Goal: Communication & Community: Answer question/provide support

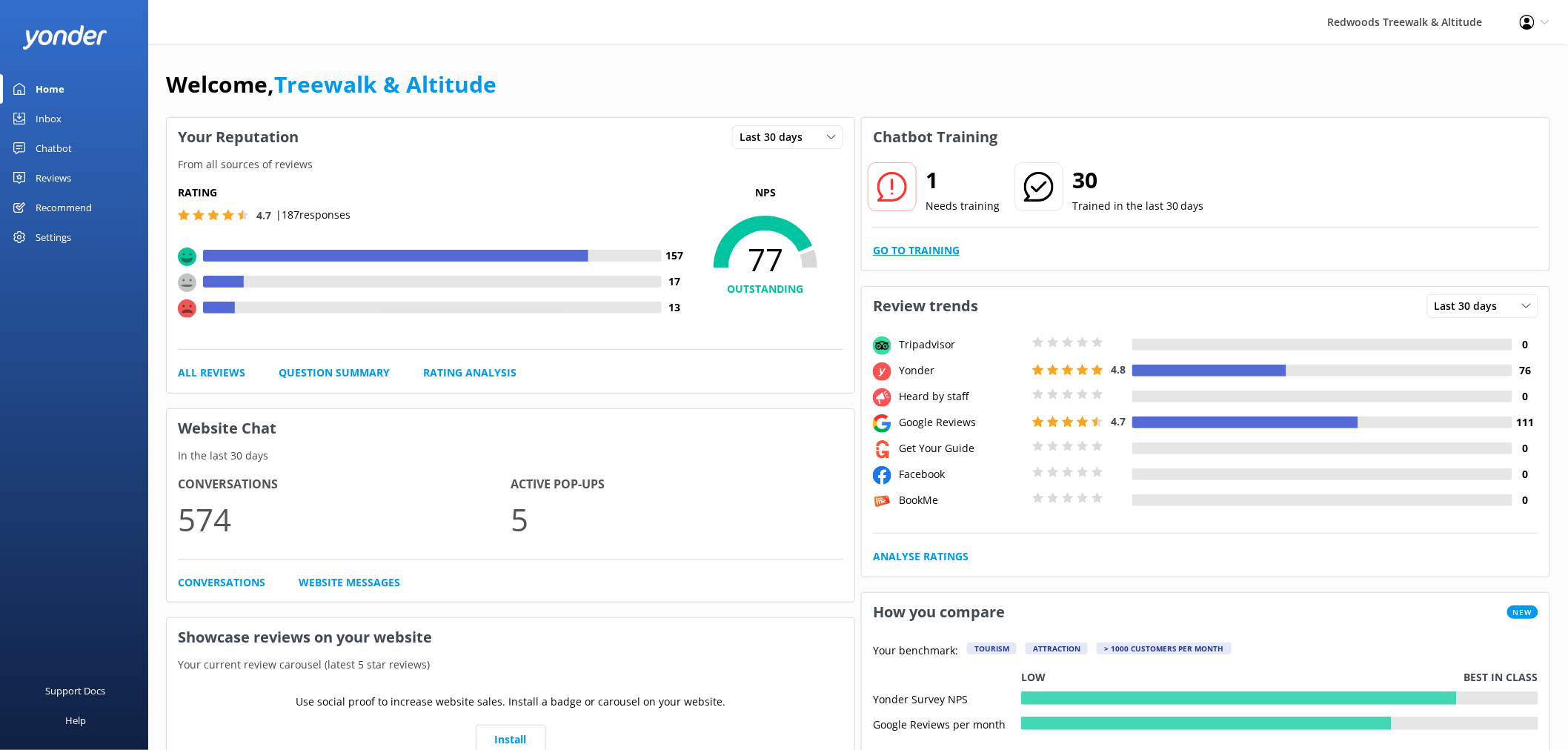
click at [925, 257] on link "Go to Training" at bounding box center [916, 250] width 87 height 17
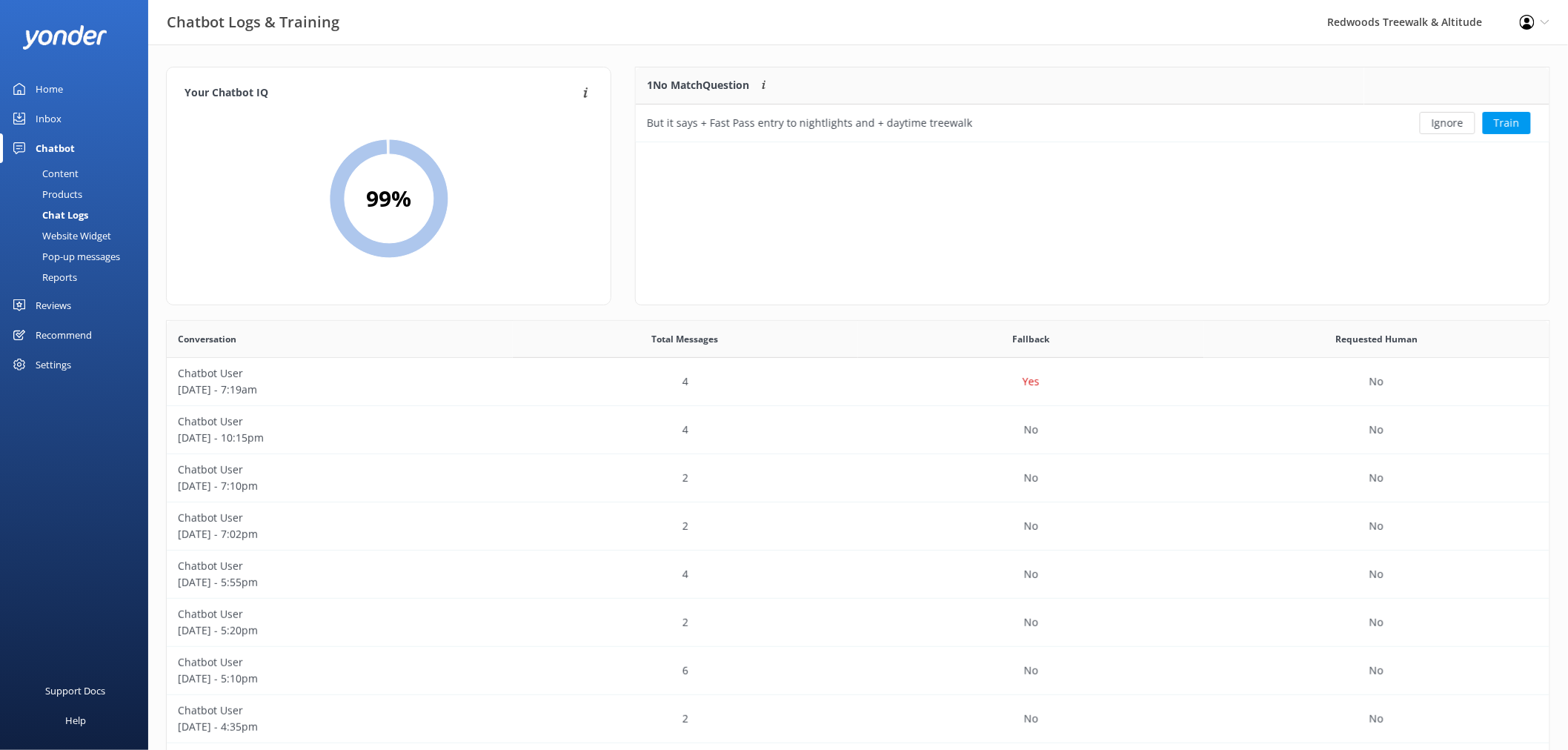
scroll to position [62, 900]
click at [1449, 124] on button "Ignore" at bounding box center [1447, 123] width 56 height 22
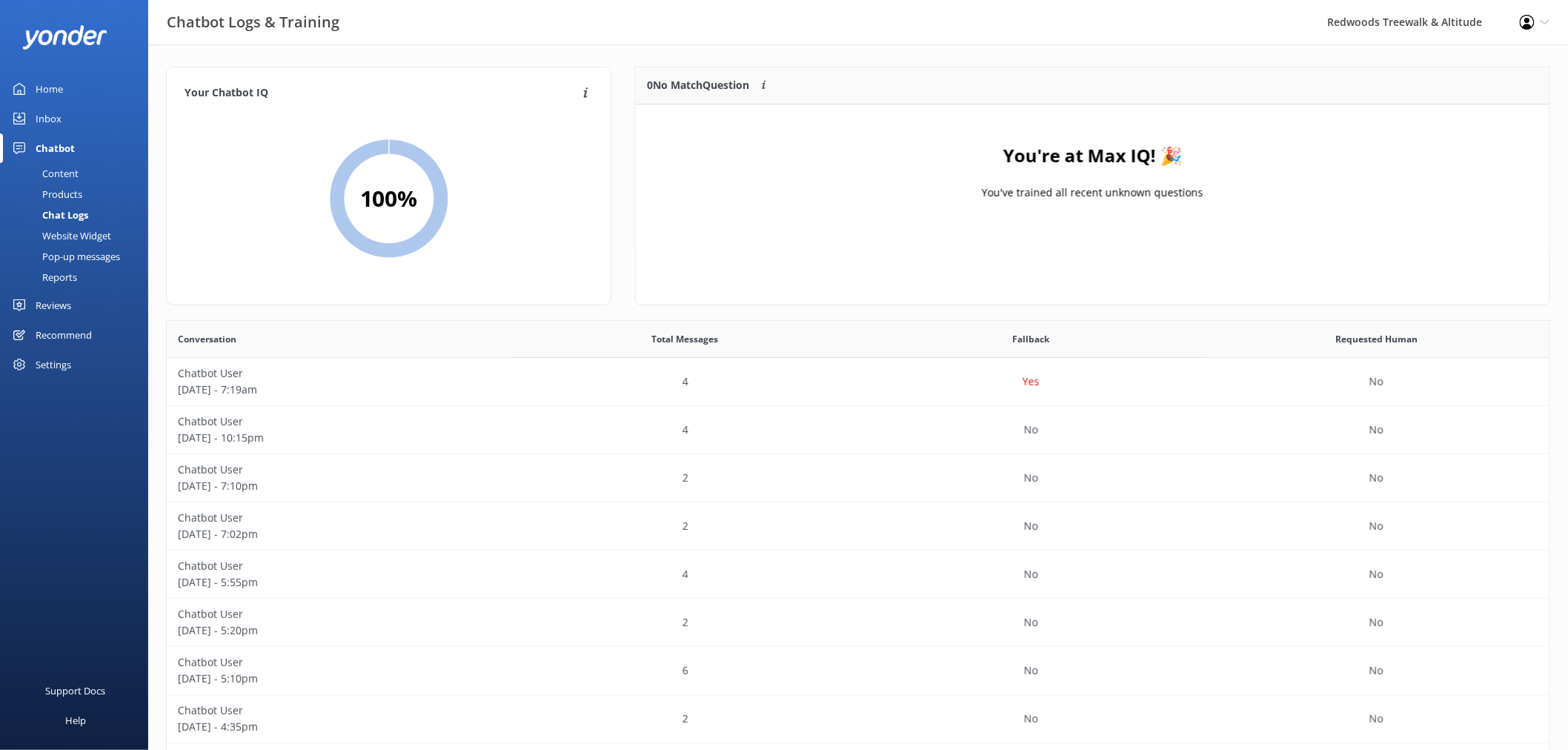
click at [56, 107] on div "Inbox" at bounding box center [48, 118] width 26 height 29
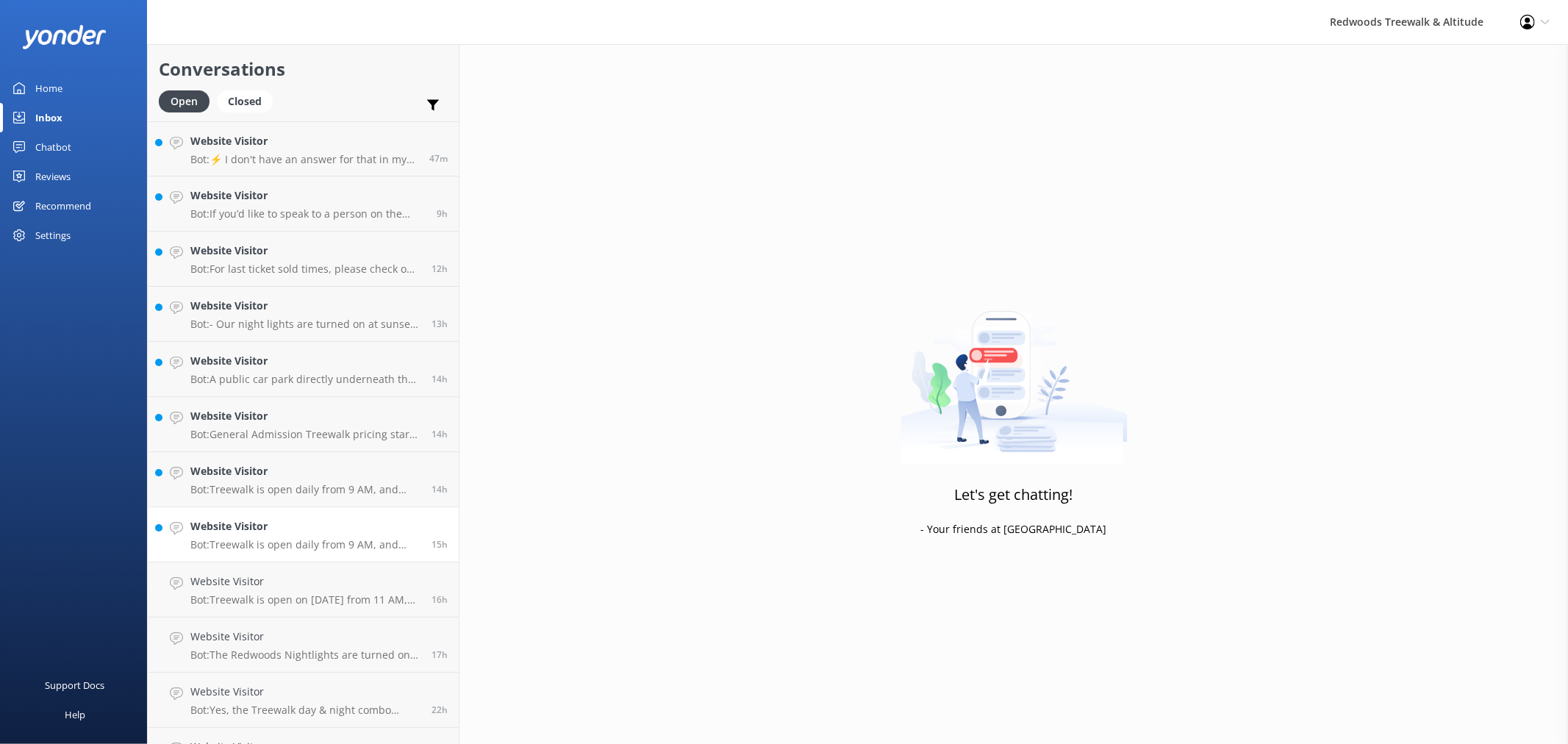
click at [254, 524] on h4 "Website Visitor" at bounding box center [305, 526] width 230 height 17
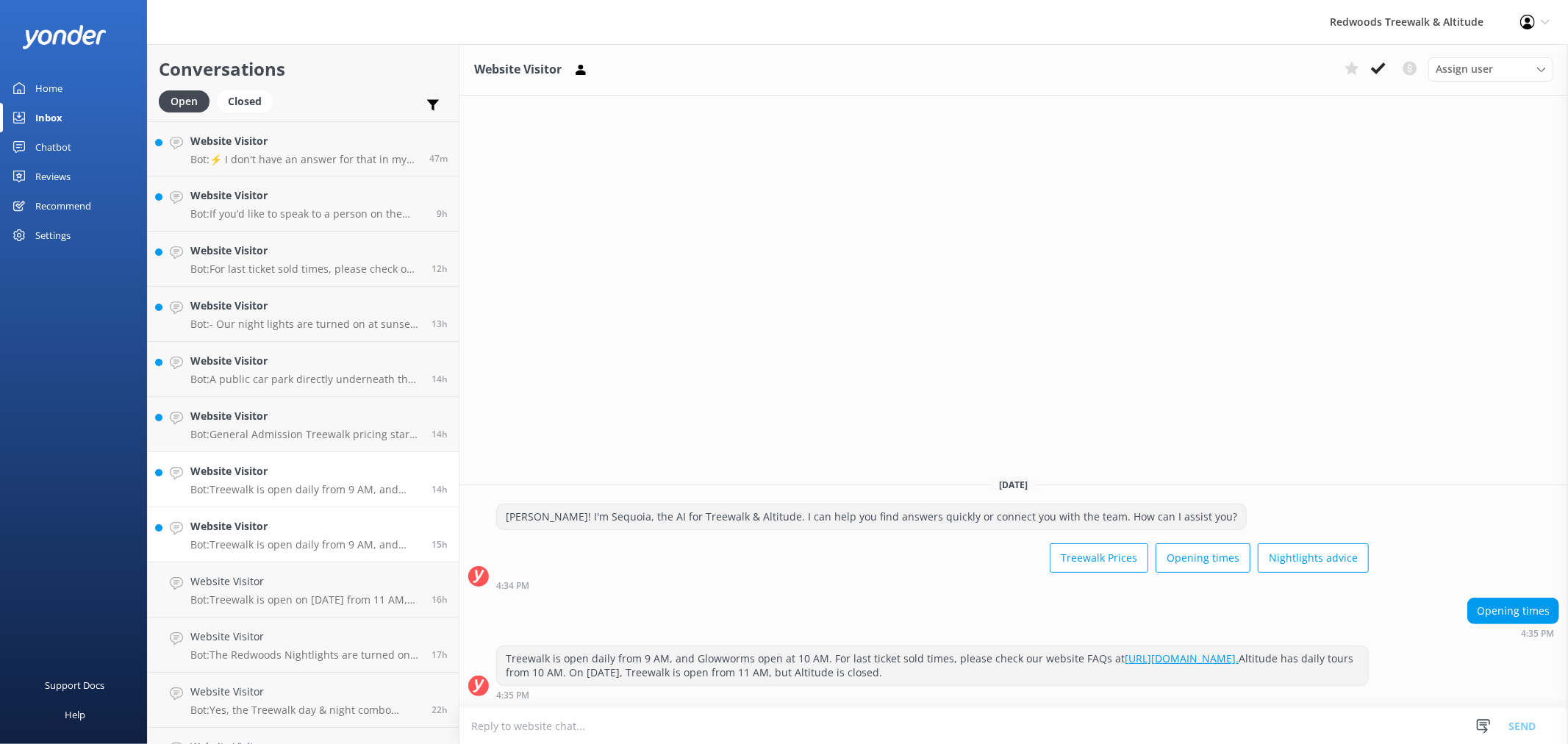
click at [255, 489] on p "Bot: Treewalk is open daily from 9 AM, and Glowworms from 10 AM. For last ticke…" at bounding box center [305, 489] width 230 height 13
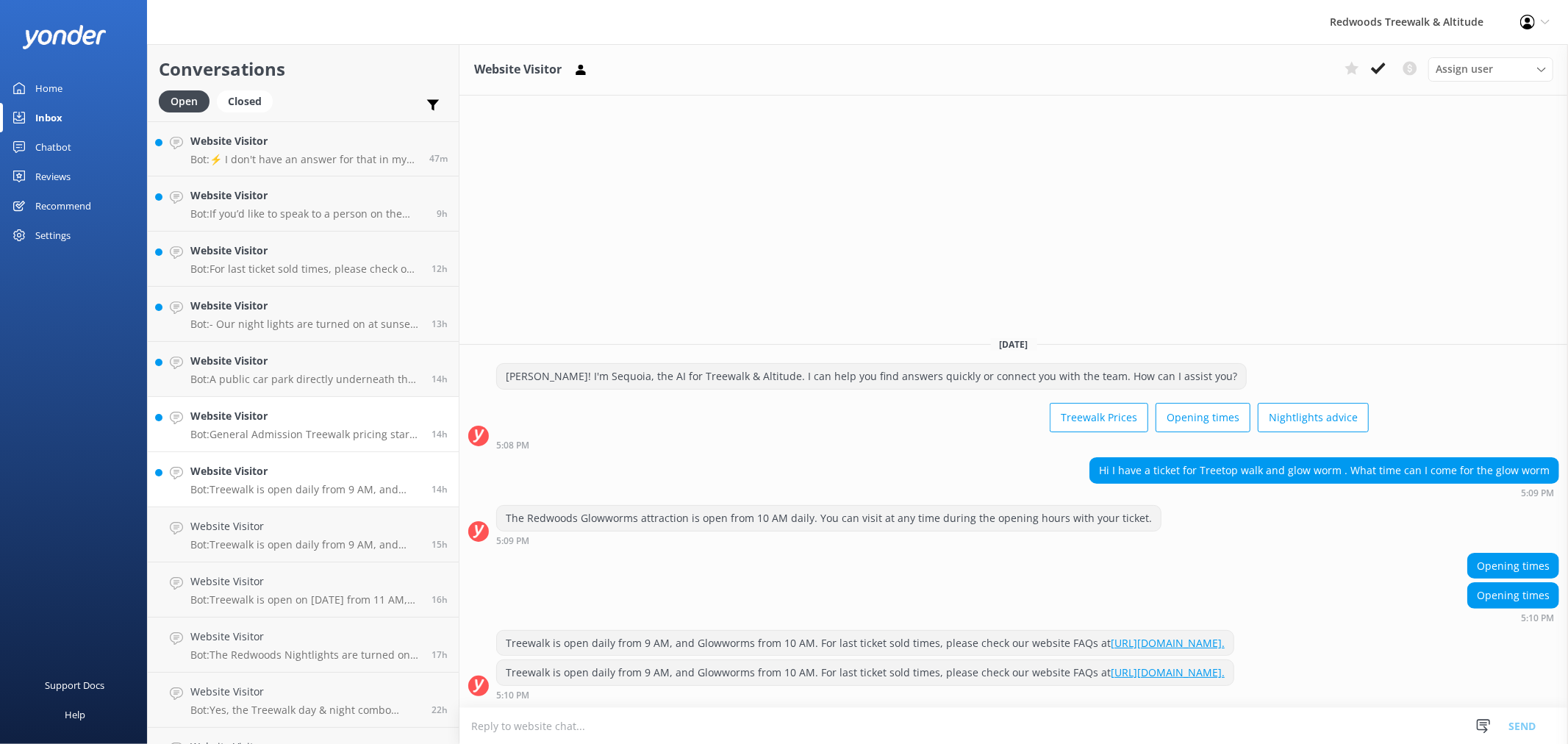
click at [258, 434] on p "Bot: General Admission Treewalk pricing starts at $42 for adults (16+ years) an…" at bounding box center [305, 434] width 230 height 13
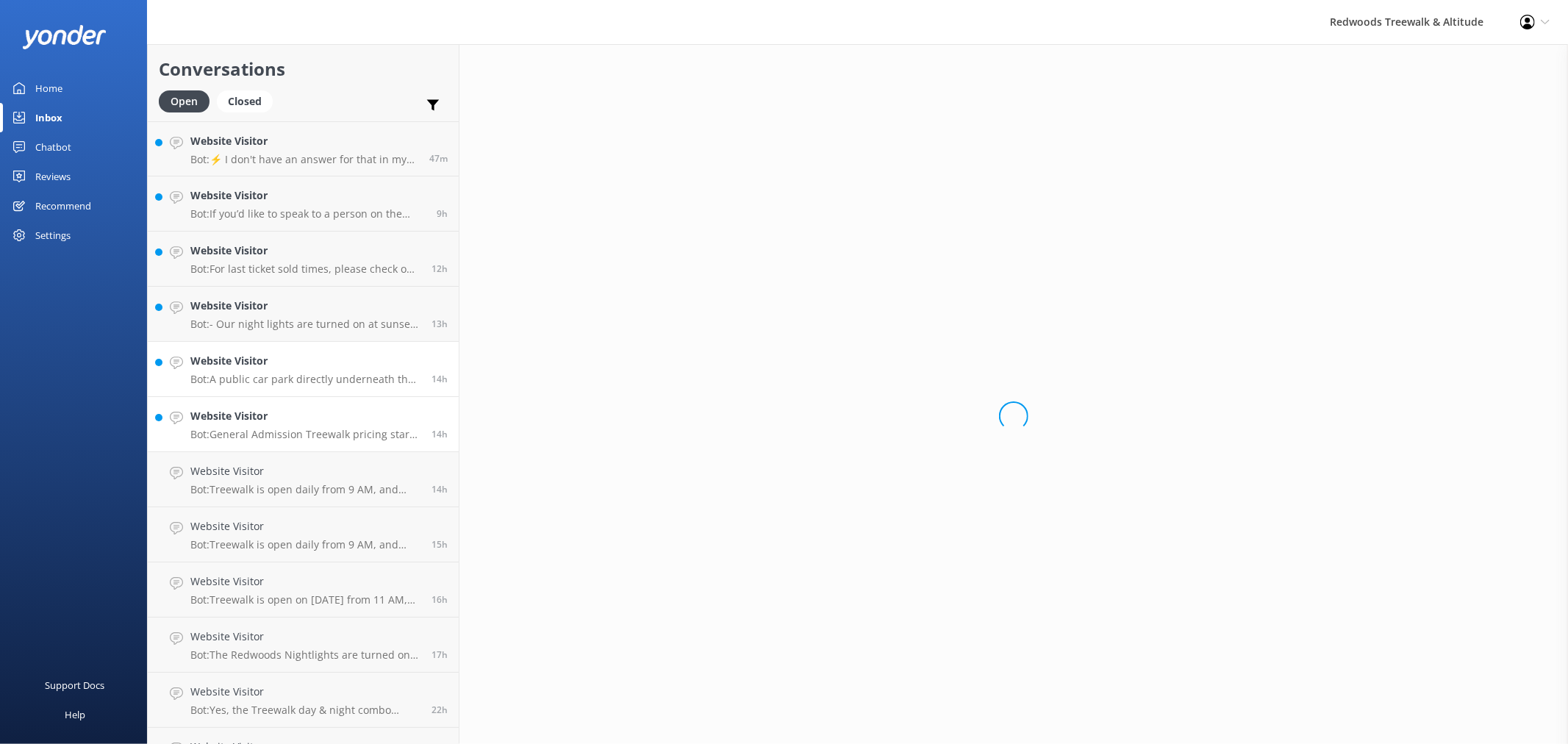
click at [261, 388] on link "Website Visitor Bot: A public car park directly underneath the Treewalk is avai…" at bounding box center [303, 370] width 311 height 55
click at [251, 303] on h4 "Website Visitor" at bounding box center [305, 306] width 230 height 17
click at [255, 257] on h4 "Website Visitor" at bounding box center [305, 251] width 230 height 17
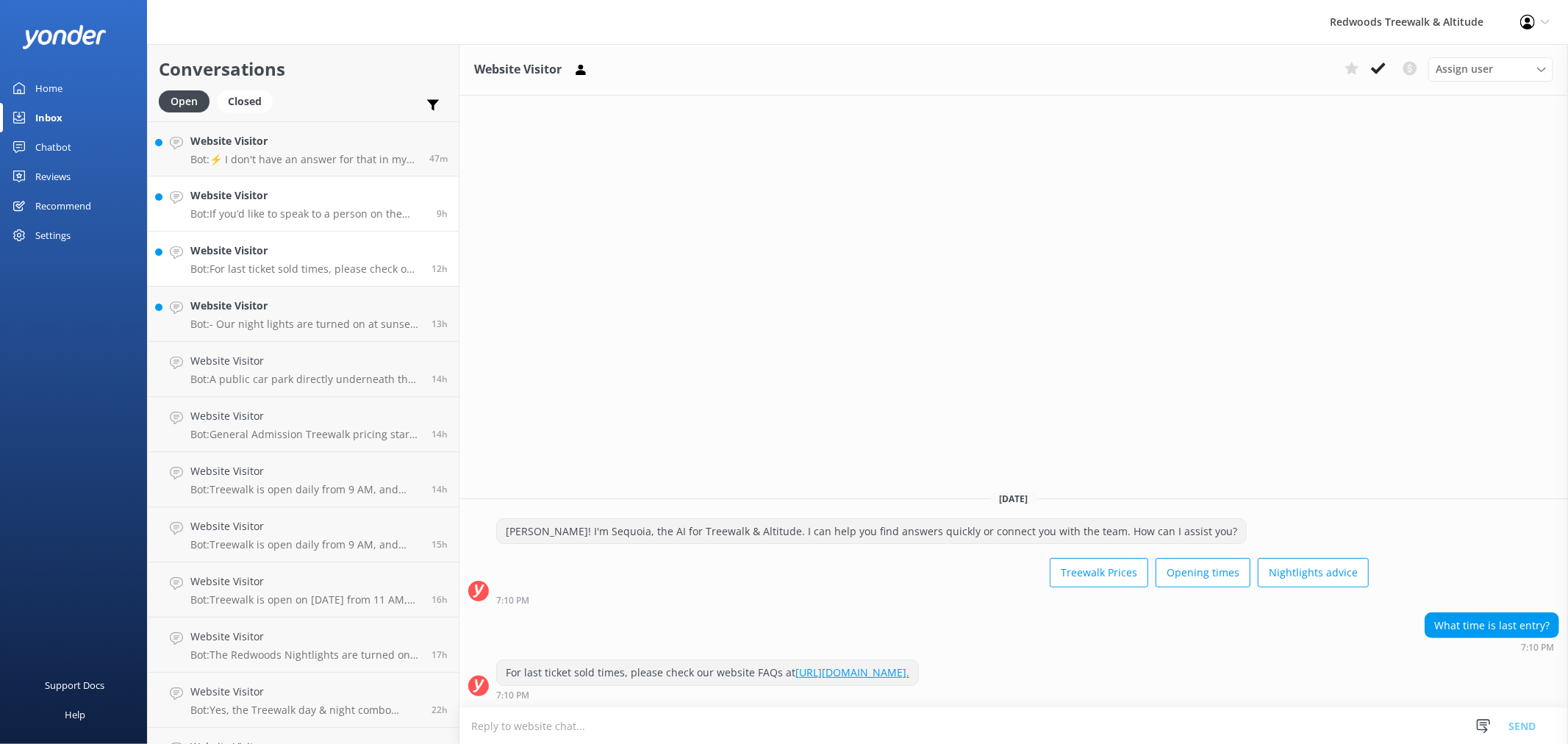
click at [255, 223] on link "Website Visitor Bot: If you’d like to speak to a person on the Redwoods Treewal…" at bounding box center [303, 204] width 311 height 55
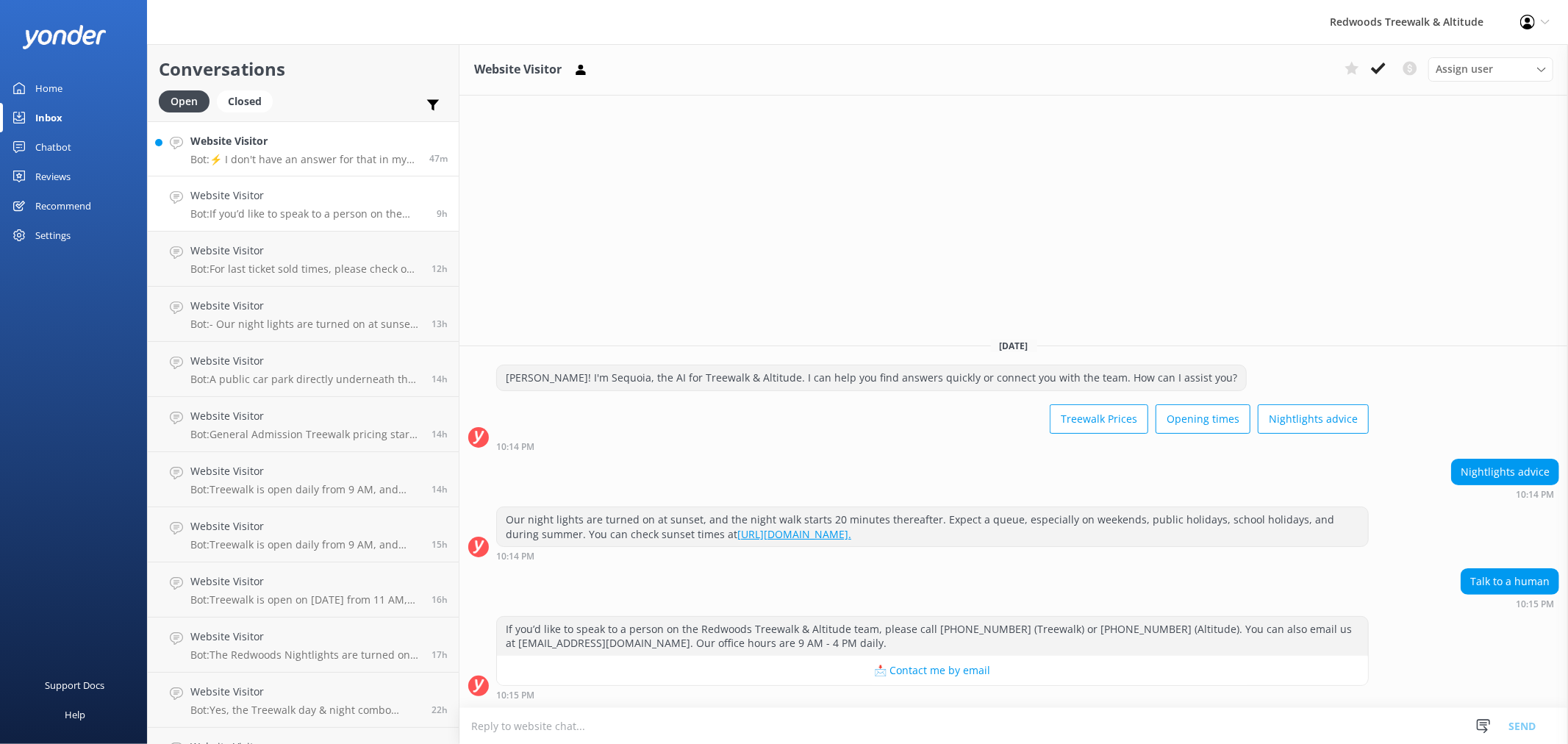
click at [266, 157] on p "Bot: ⚡ I don't have an answer for that in my knowledge base. Please try and rep…" at bounding box center [304, 159] width 228 height 13
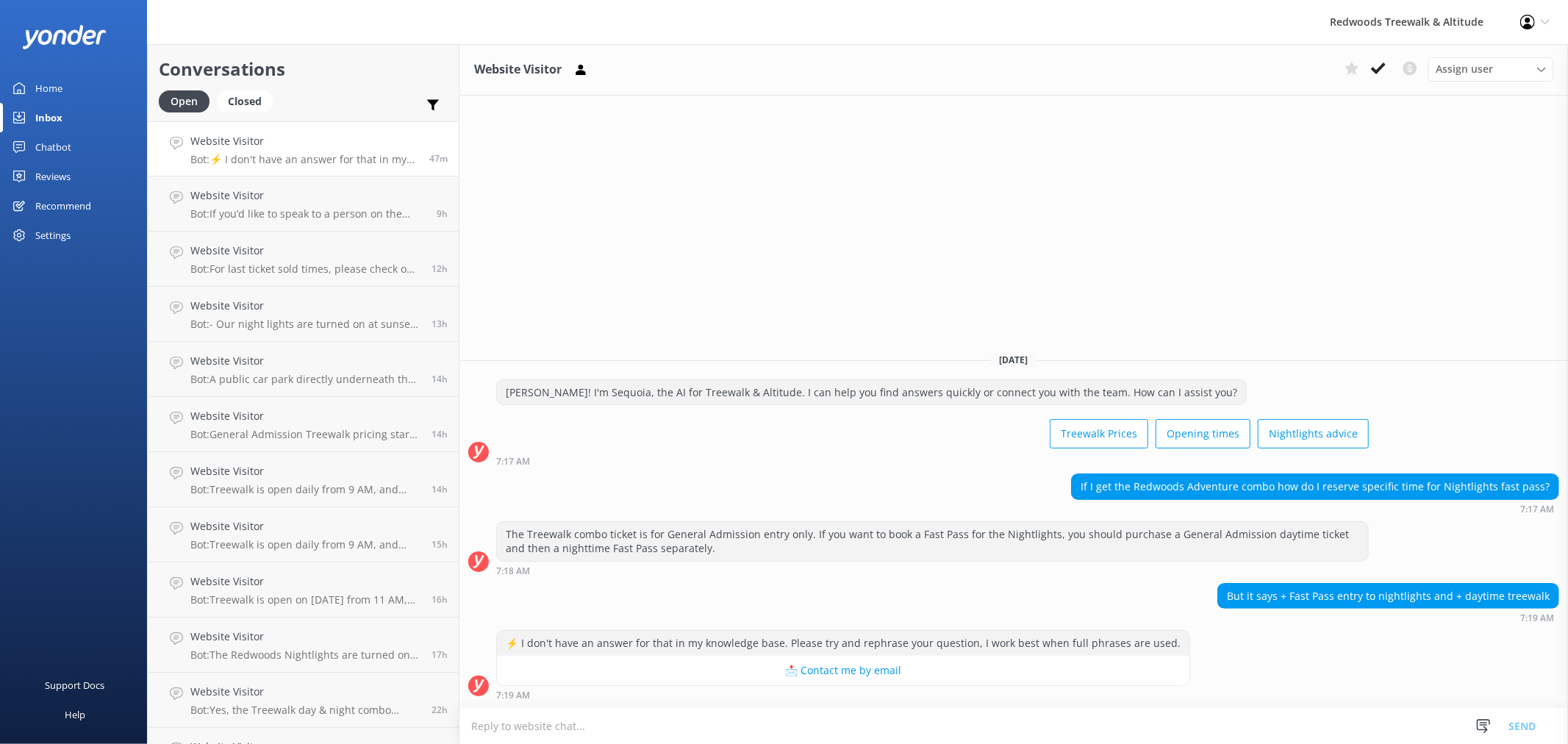
click at [85, 88] on link "Home" at bounding box center [73, 87] width 147 height 29
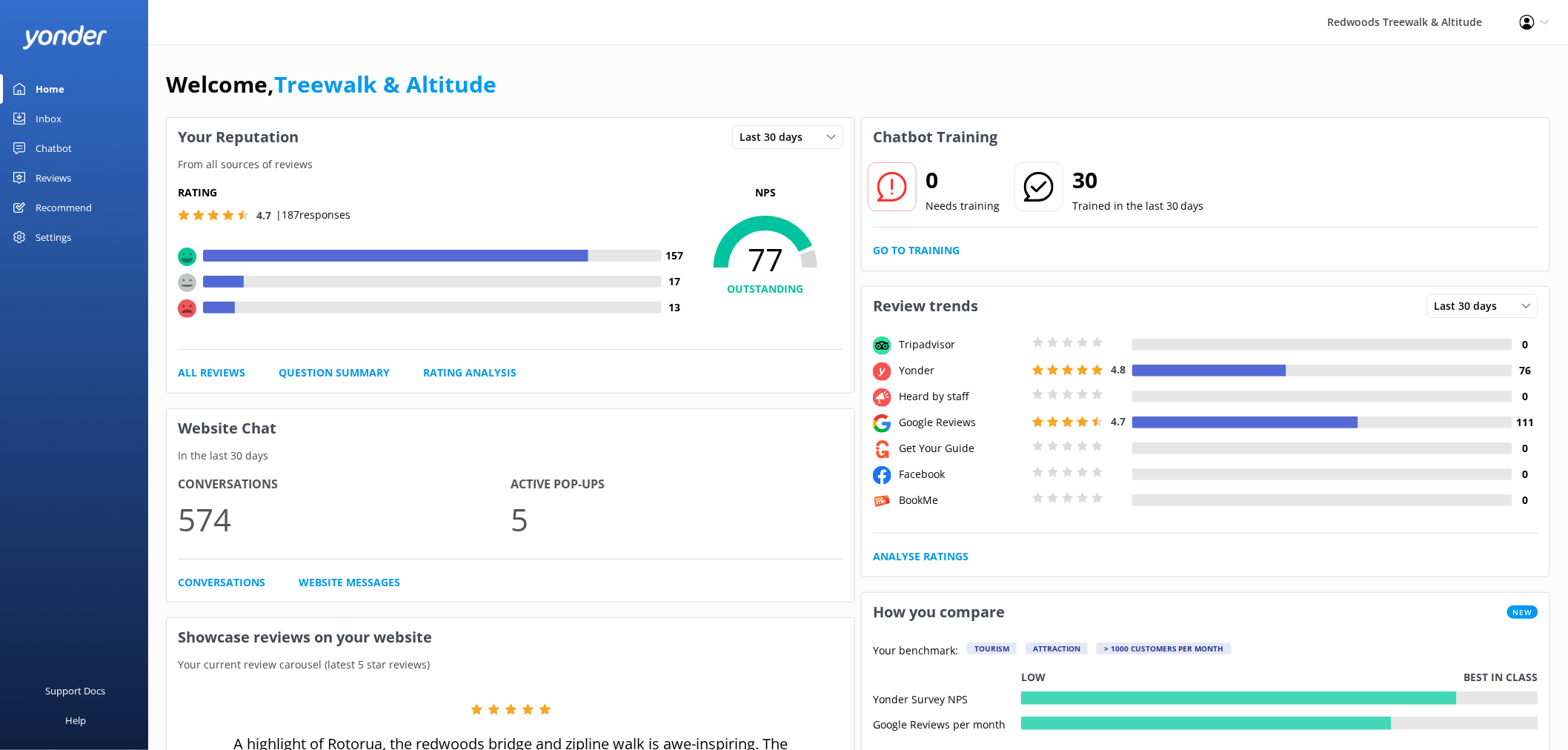
click at [83, 175] on link "Reviews" at bounding box center [74, 177] width 148 height 29
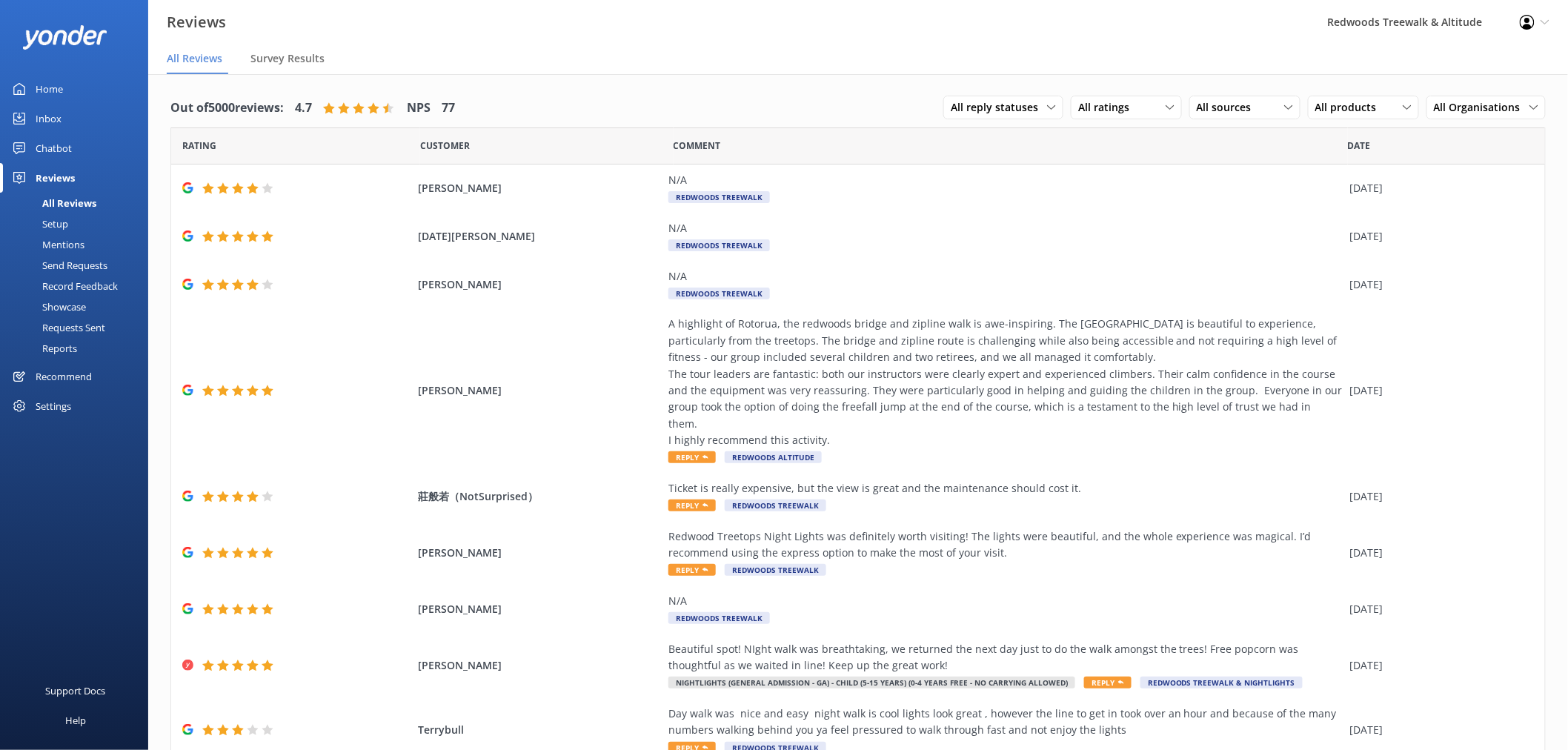
click at [98, 113] on link "Inbox" at bounding box center [74, 118] width 148 height 29
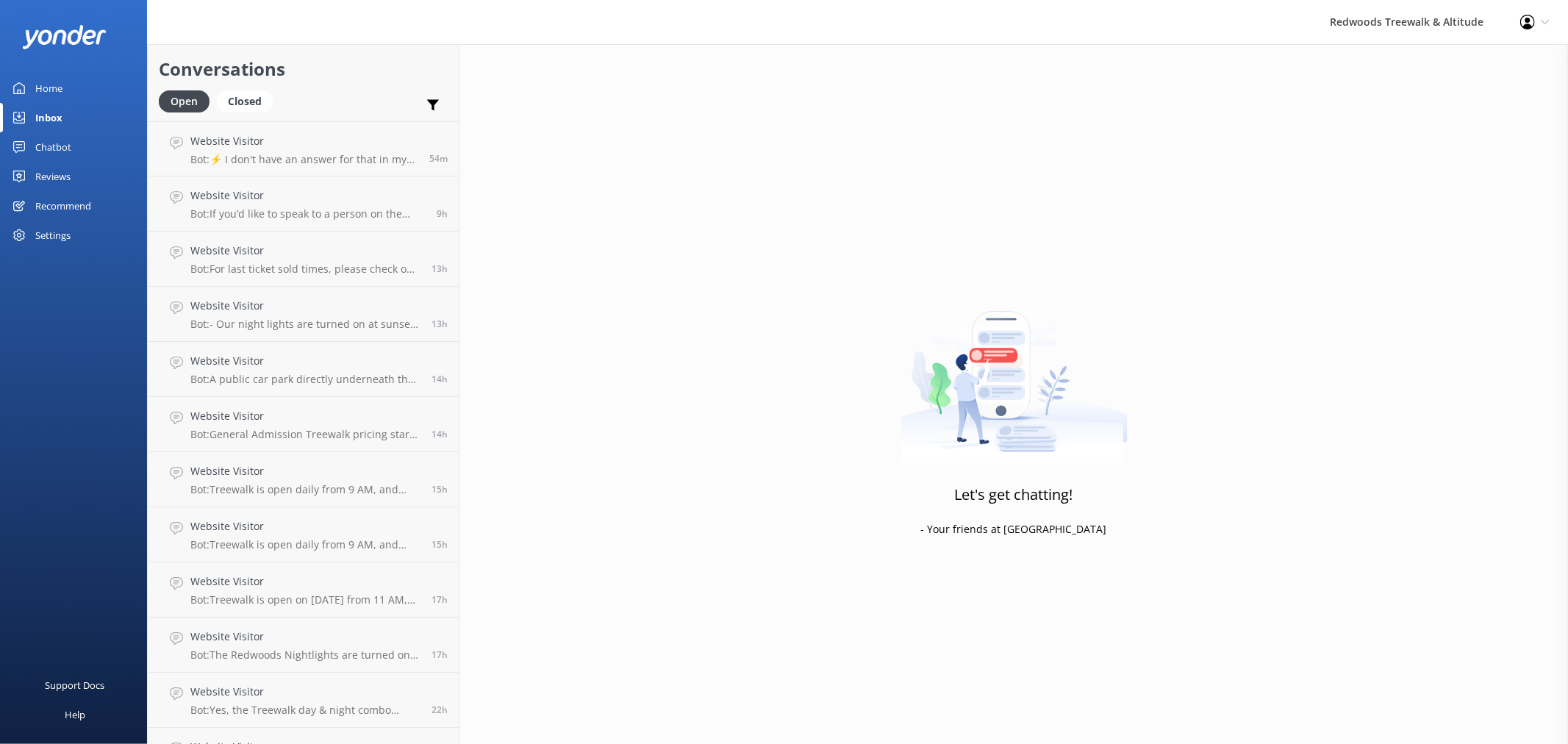
click at [89, 91] on link "Home" at bounding box center [73, 87] width 147 height 29
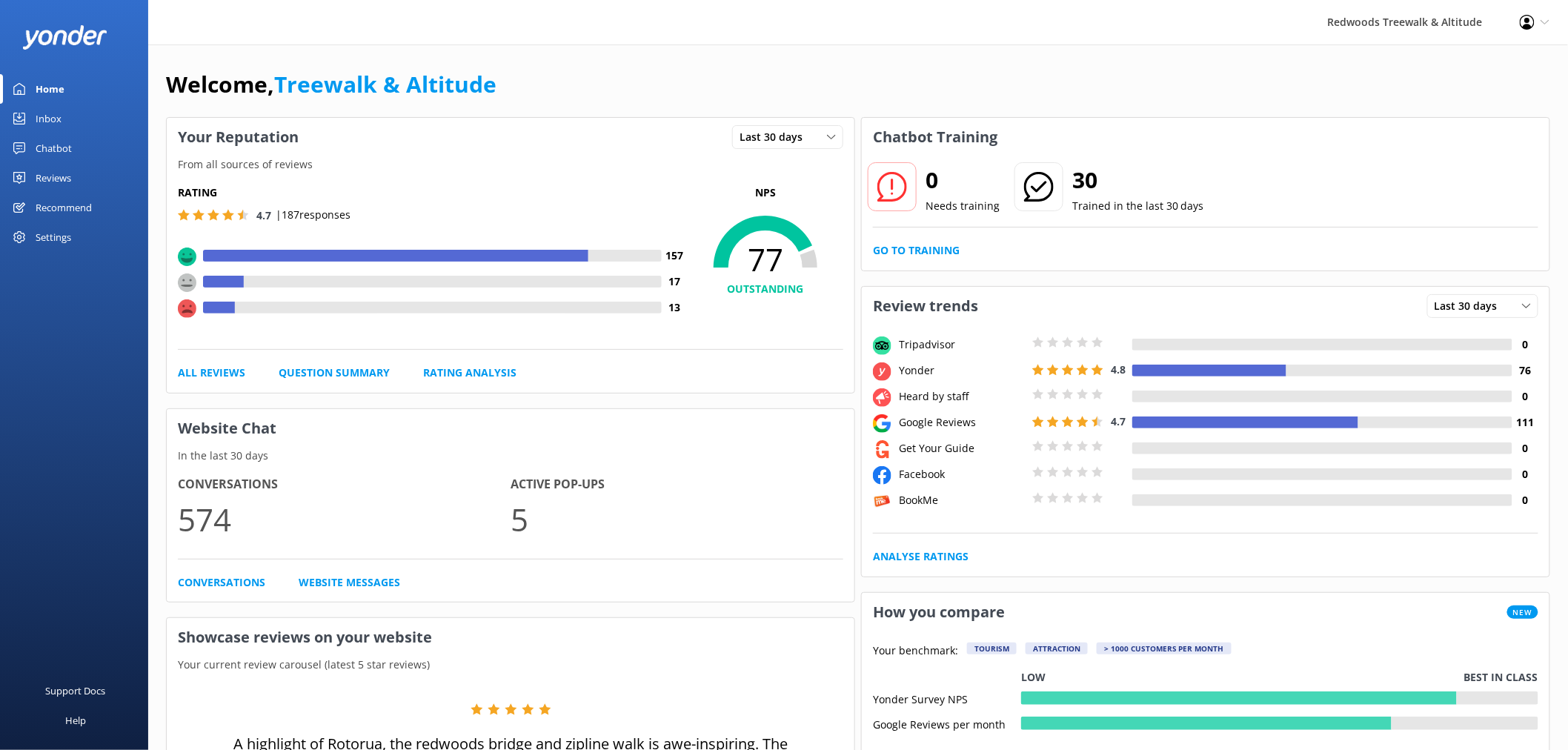
click at [21, 176] on use at bounding box center [19, 177] width 12 height 12
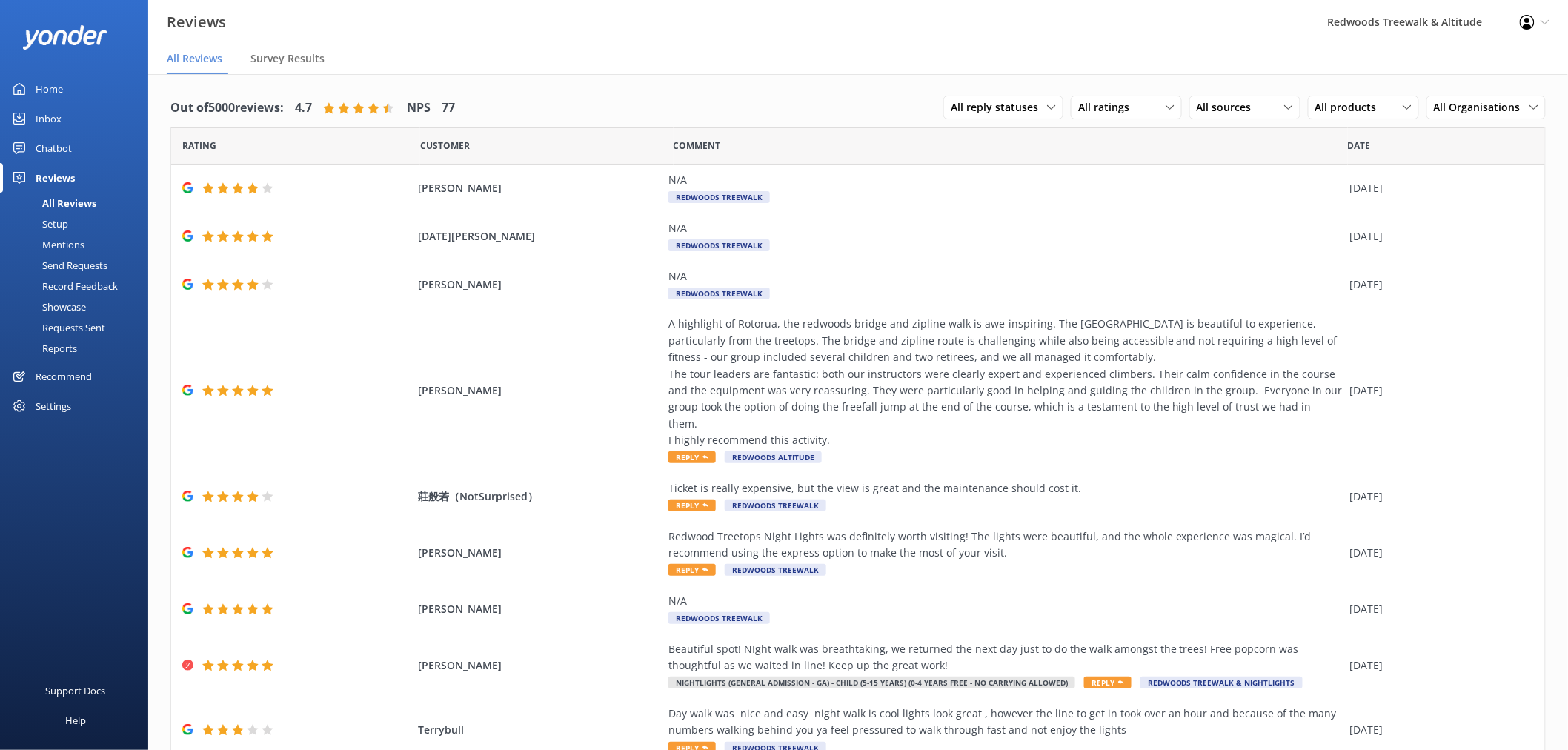
click at [75, 115] on link "Inbox" at bounding box center [74, 118] width 148 height 29
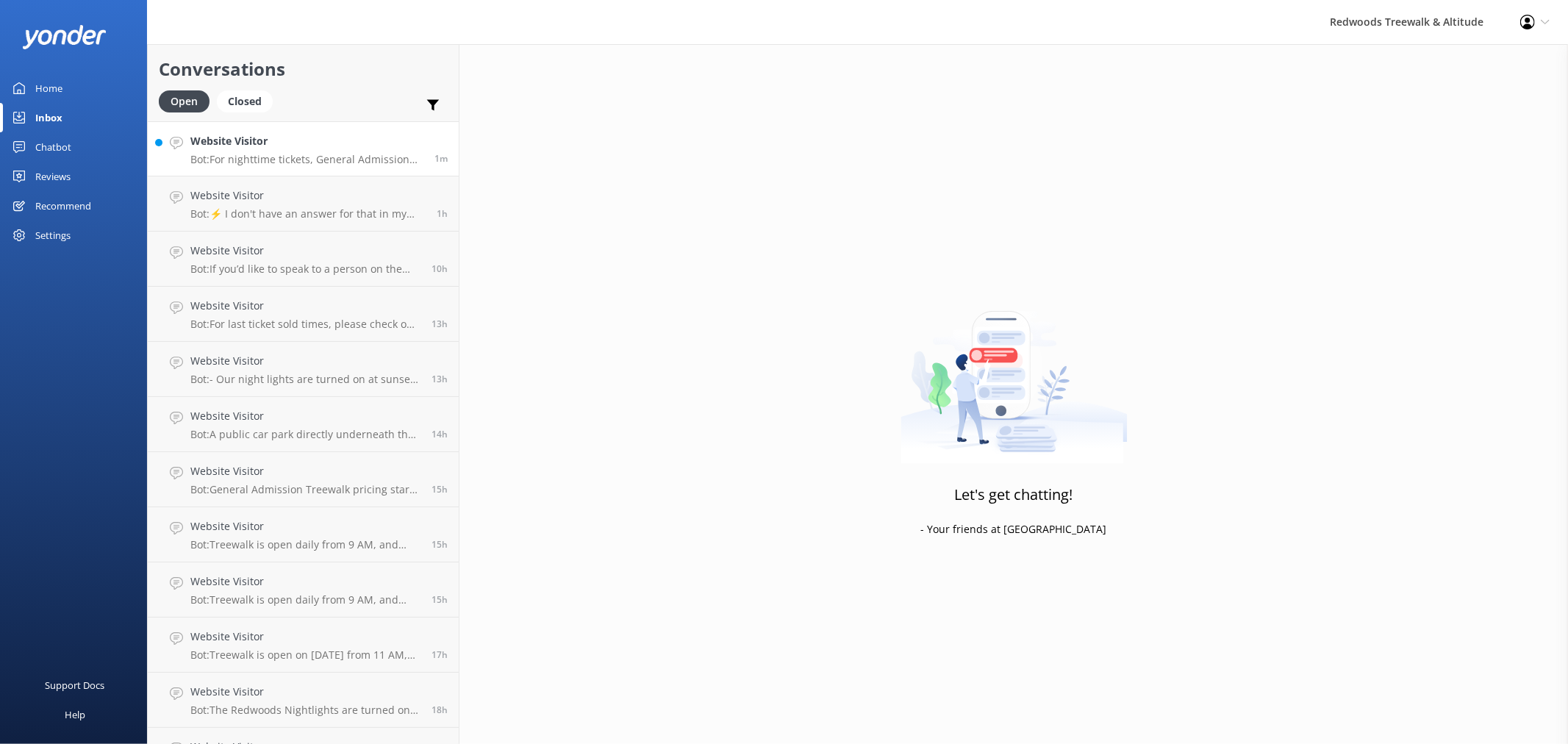
click at [307, 155] on p "Bot: For nighttime tickets, General Admission can be purchased onsite. However,…" at bounding box center [307, 159] width 233 height 13
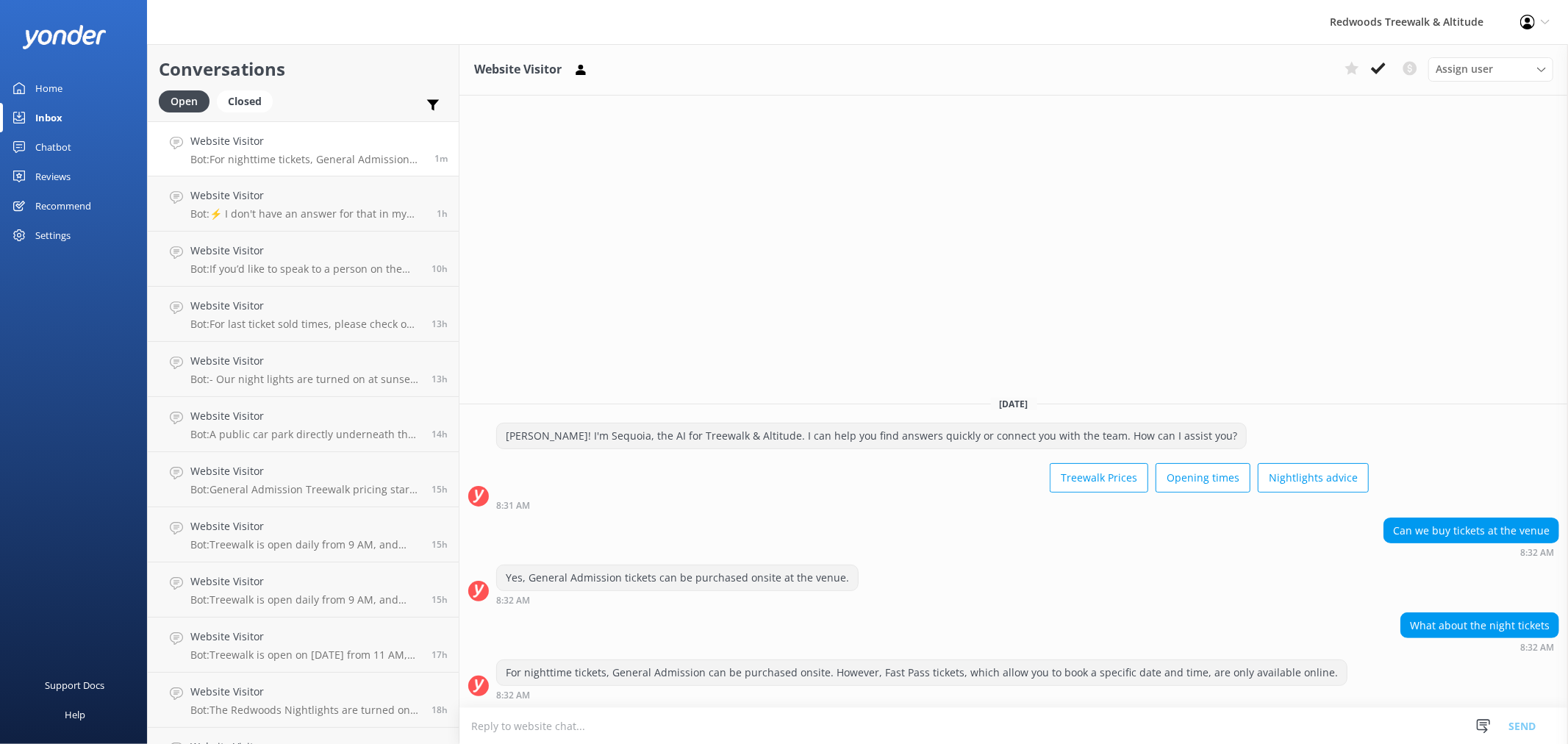
click at [74, 93] on link "Home" at bounding box center [73, 87] width 147 height 29
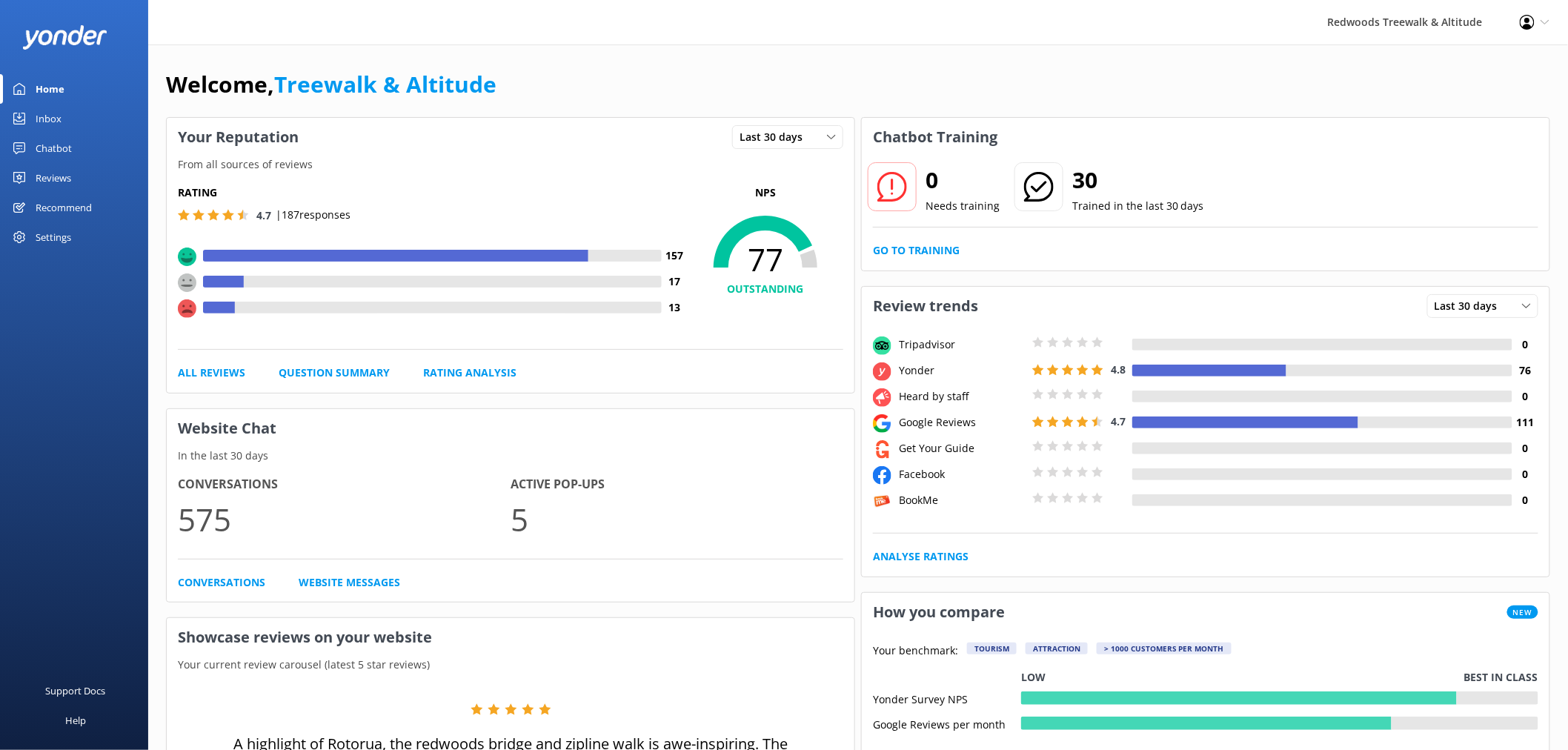
click at [83, 175] on link "Reviews" at bounding box center [74, 177] width 148 height 29
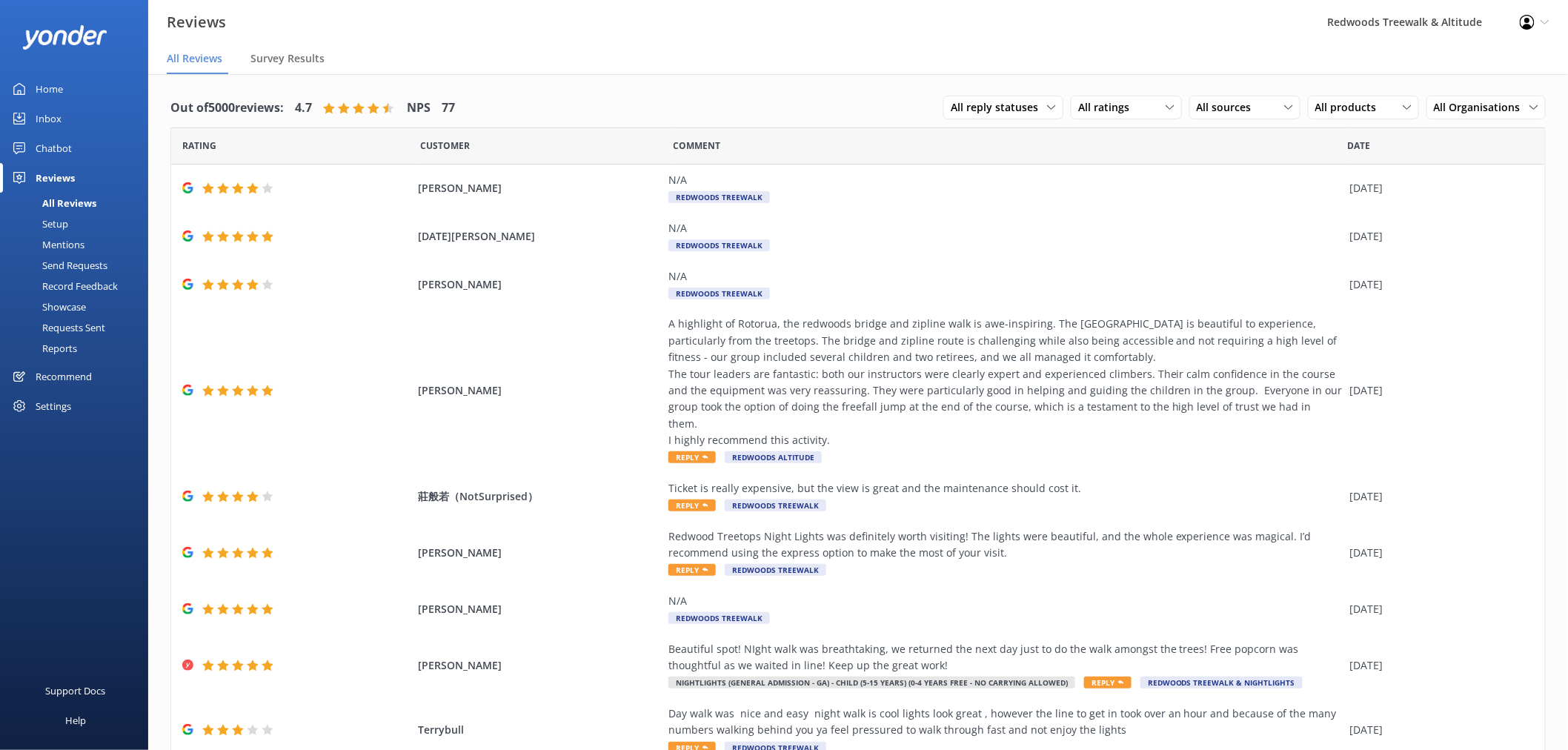
click at [74, 116] on link "Inbox" at bounding box center [74, 118] width 148 height 29
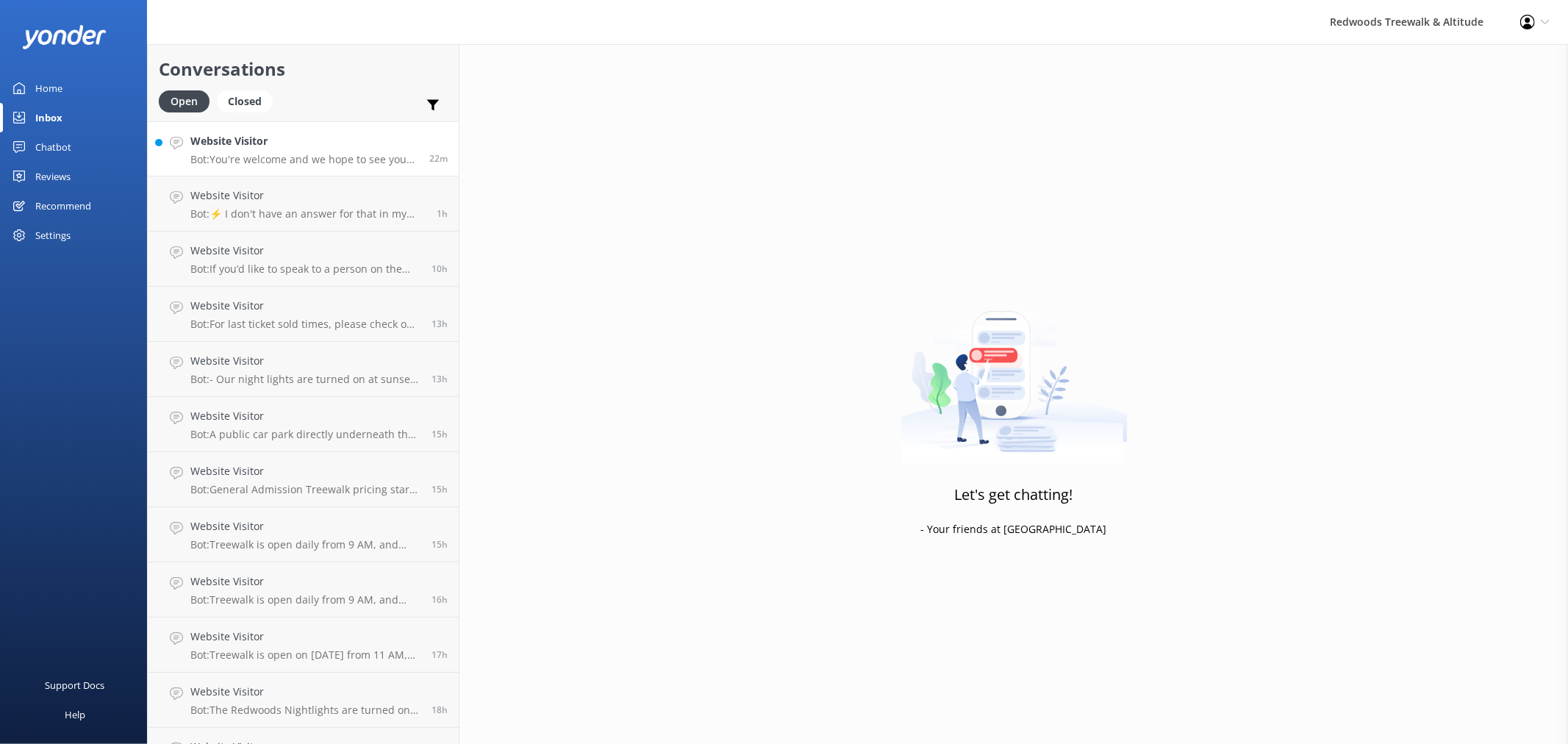
click at [300, 142] on h4 "Website Visitor" at bounding box center [304, 141] width 228 height 17
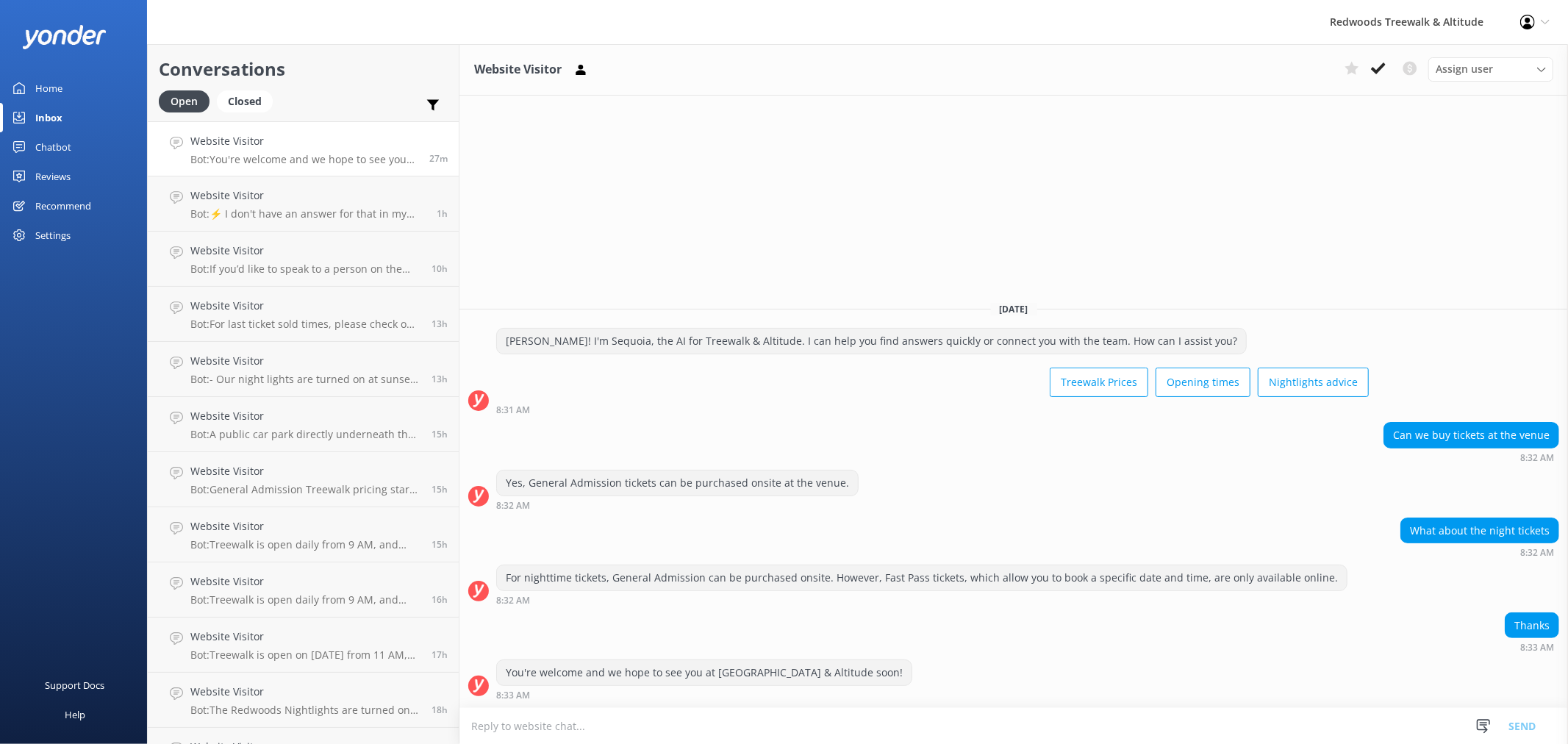
click at [91, 178] on link "Reviews" at bounding box center [73, 176] width 147 height 29
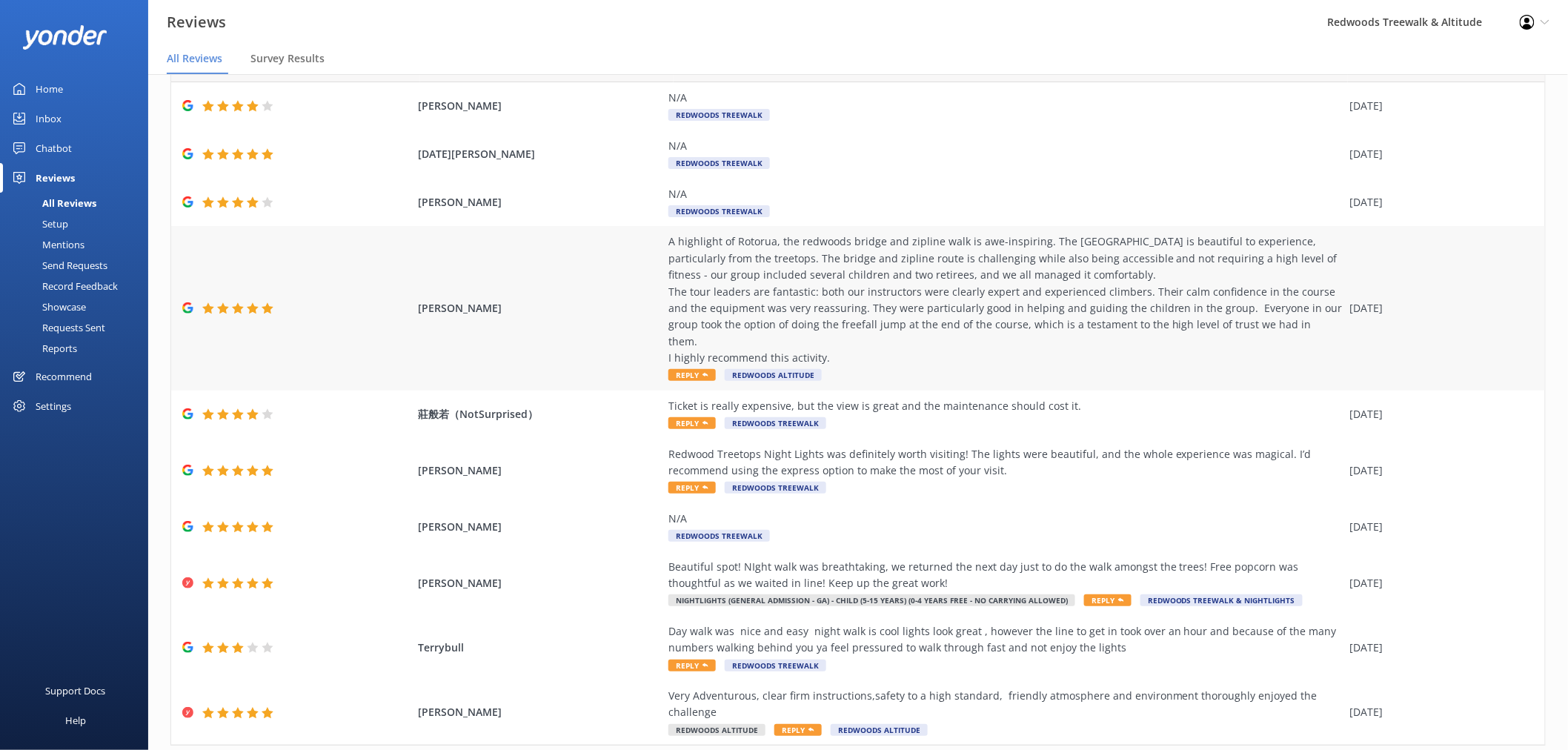
scroll to position [109, 0]
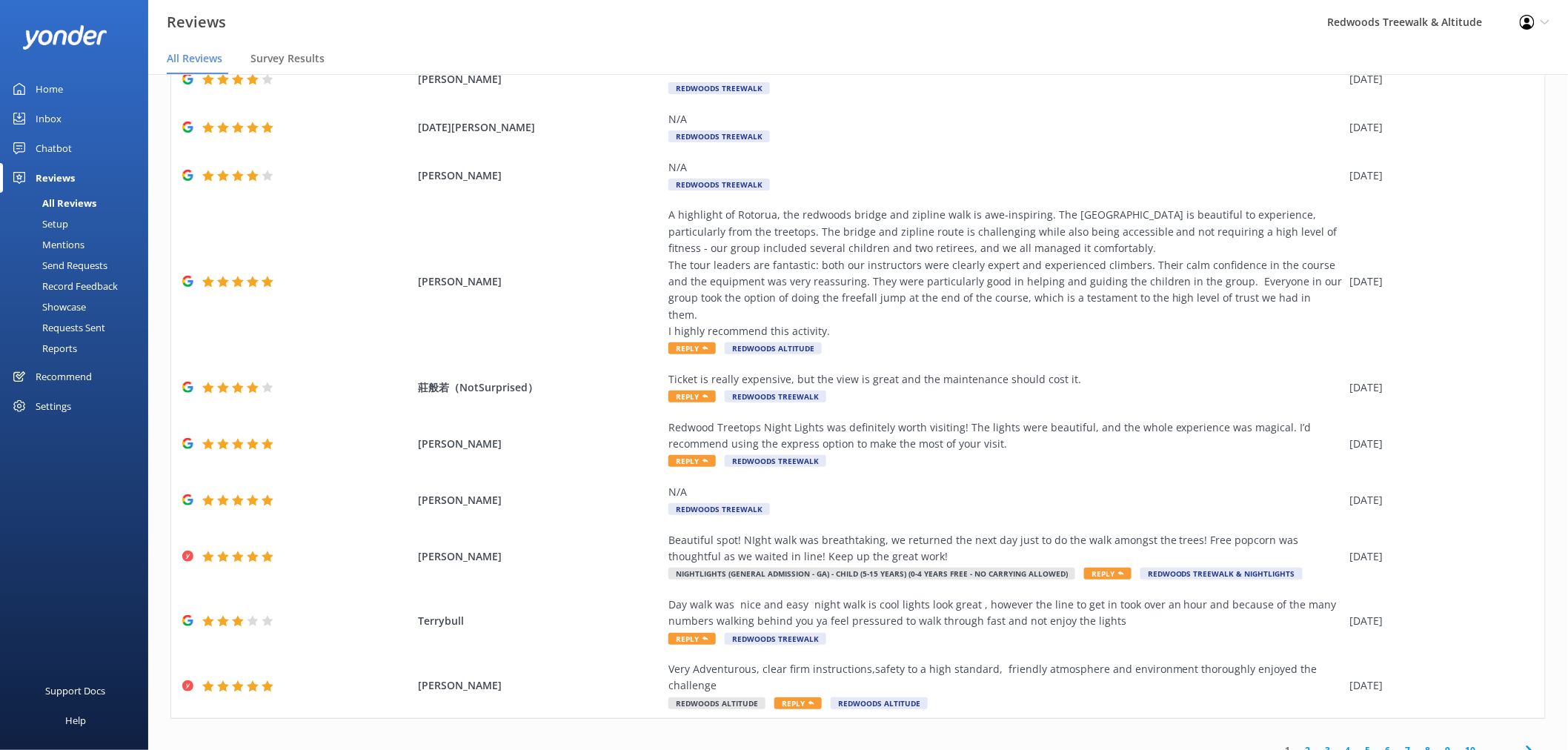
click at [1299, 743] on link "2" at bounding box center [1308, 750] width 20 height 14
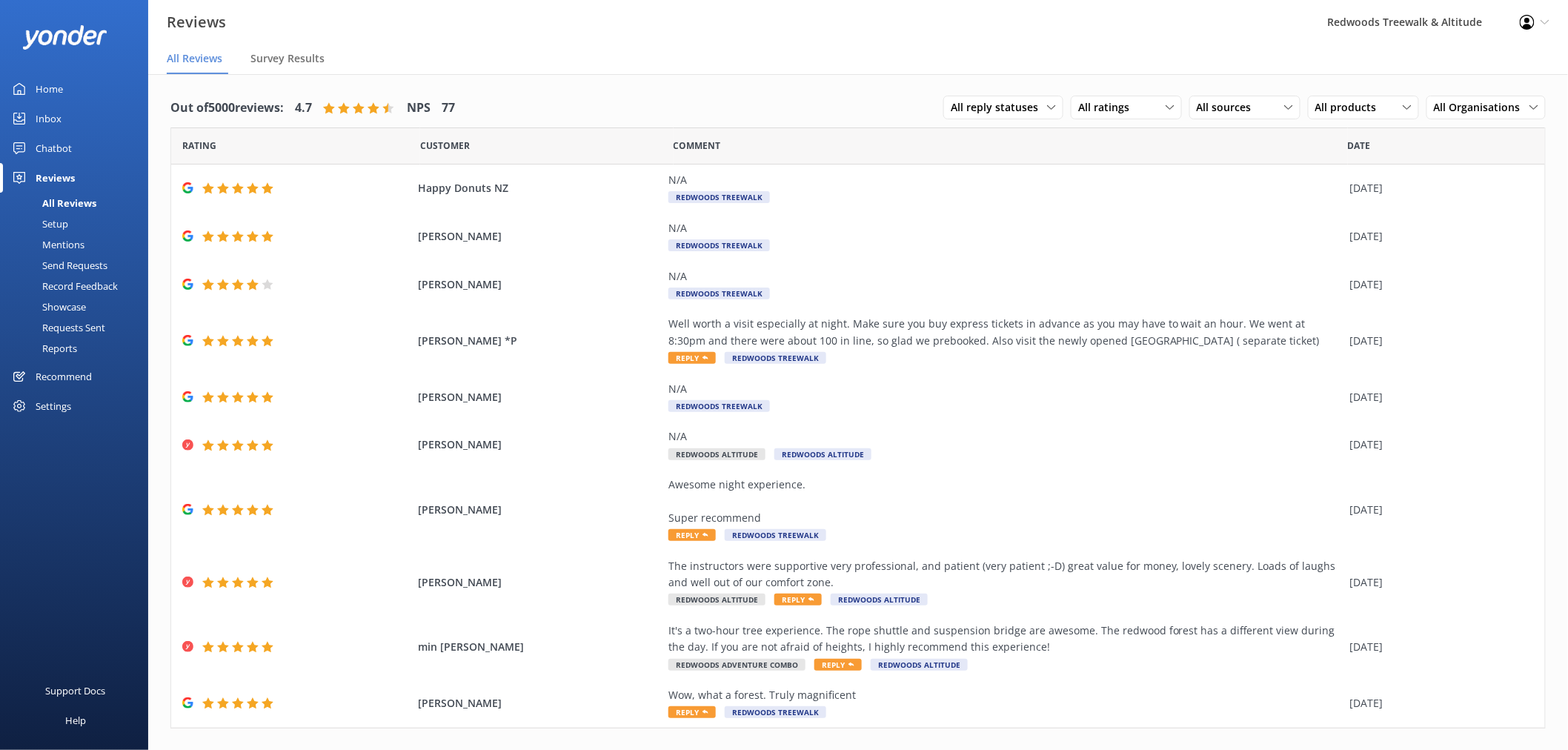
click at [64, 126] on link "Inbox" at bounding box center [74, 118] width 148 height 29
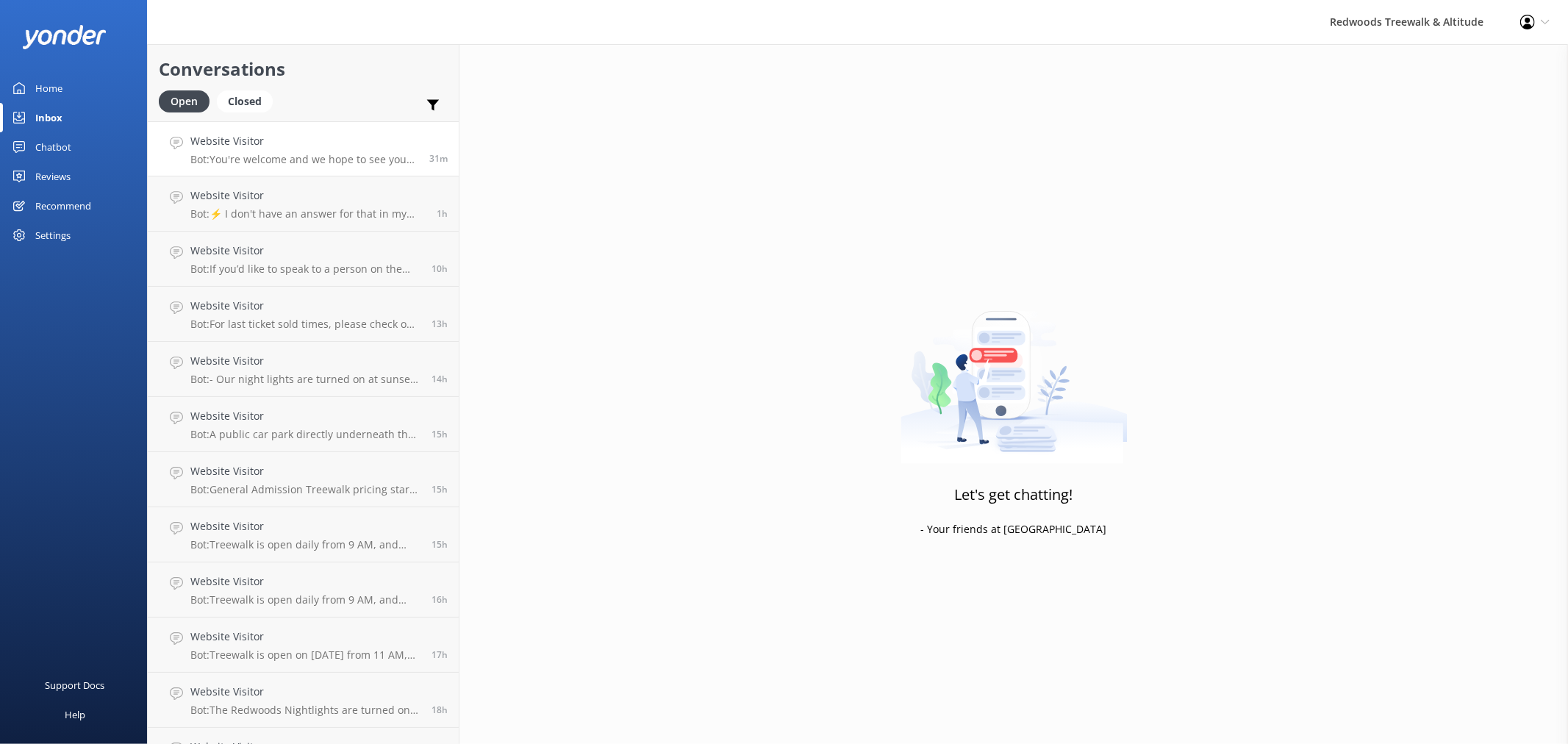
drag, startPoint x: 341, startPoint y: 151, endPoint x: 345, endPoint y: 158, distance: 8.1
click at [341, 151] on div "Website Visitor Bot: You're welcome and we hope to see you at [GEOGRAPHIC_DATA]…" at bounding box center [304, 149] width 228 height 32
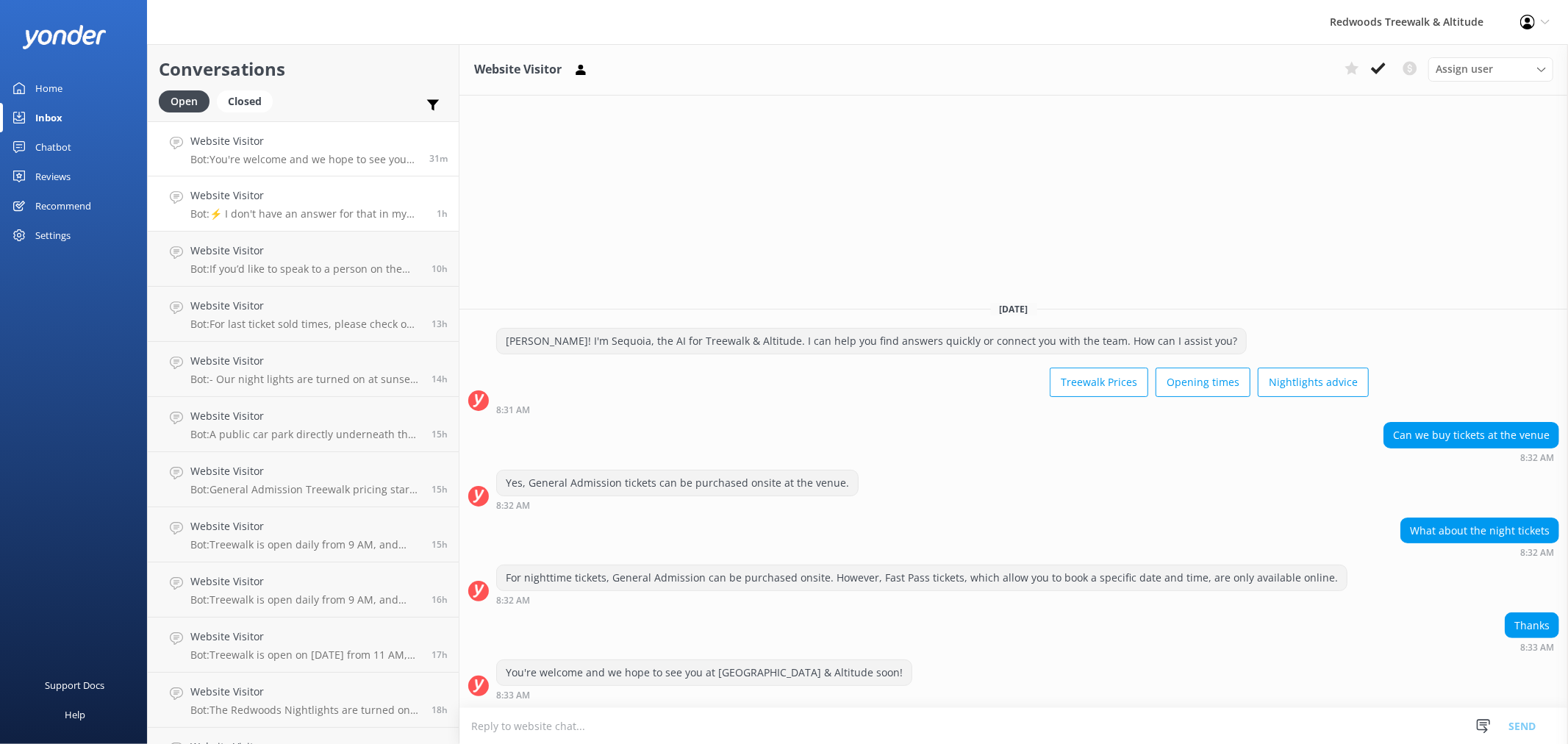
click at [269, 196] on h4 "Website Visitor" at bounding box center [307, 195] width 235 height 17
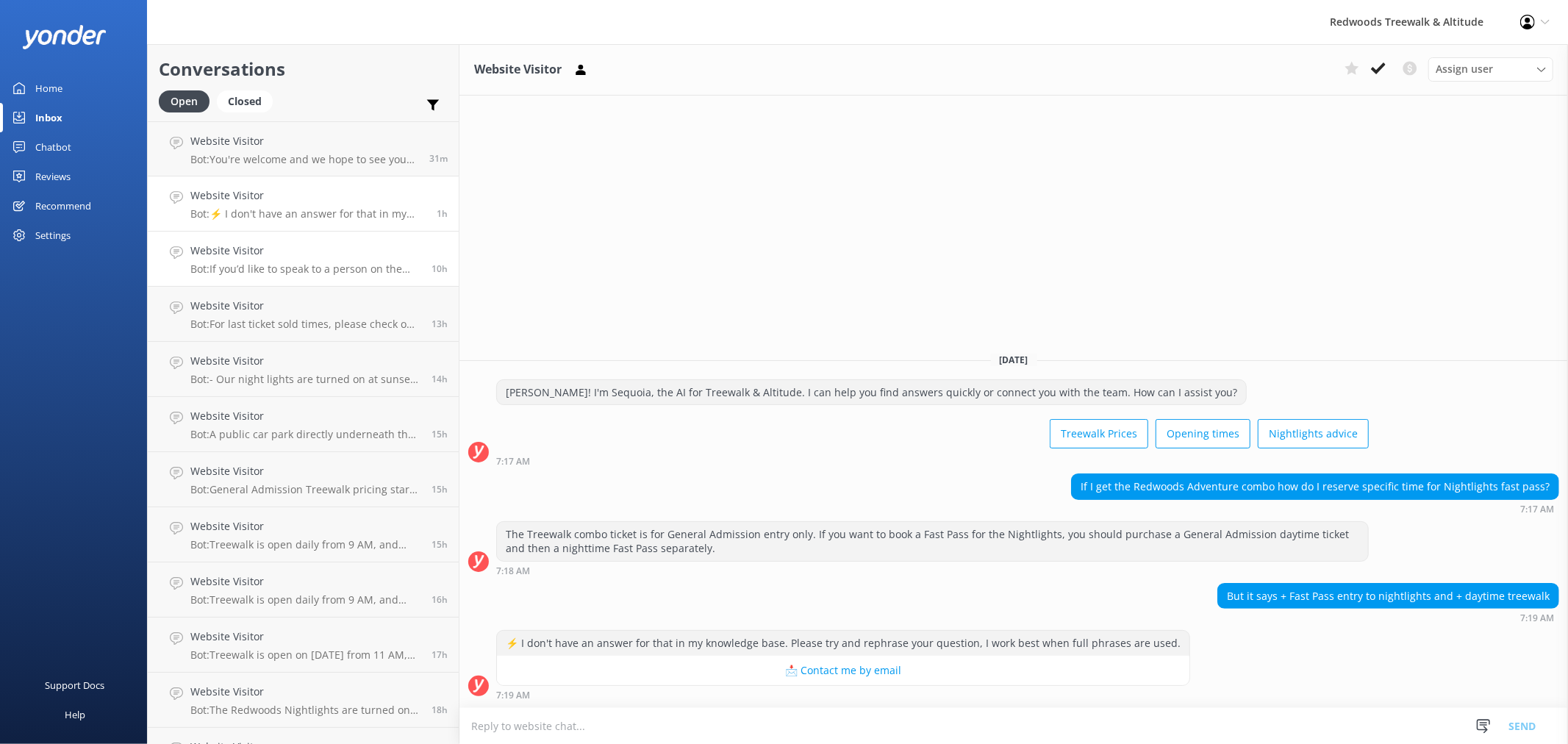
click at [311, 266] on p "Bot: If you’d like to speak to a person on the Redwoods Treewalk & Altitude tea…" at bounding box center [305, 269] width 230 height 13
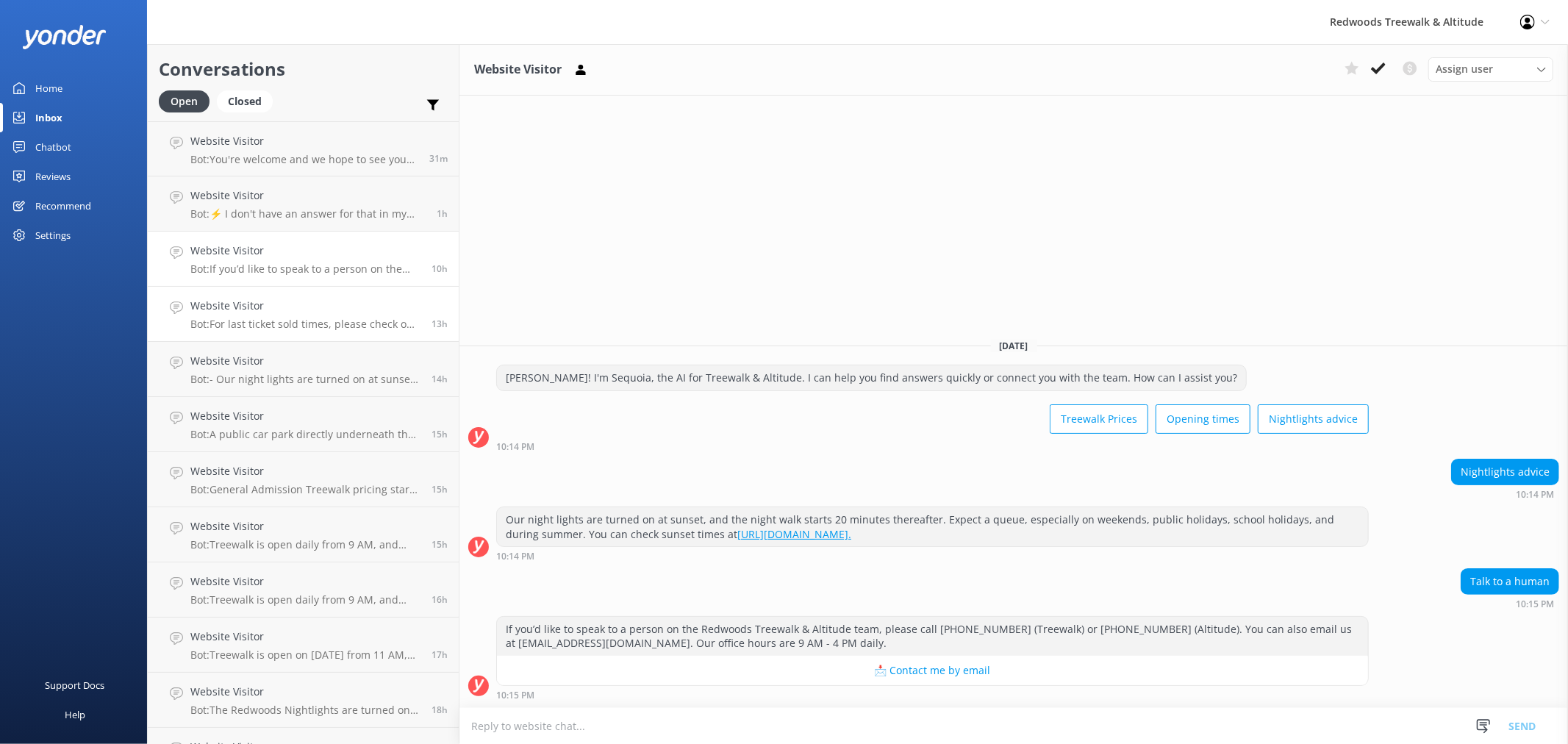
click at [301, 310] on h4 "Website Visitor" at bounding box center [305, 306] width 230 height 17
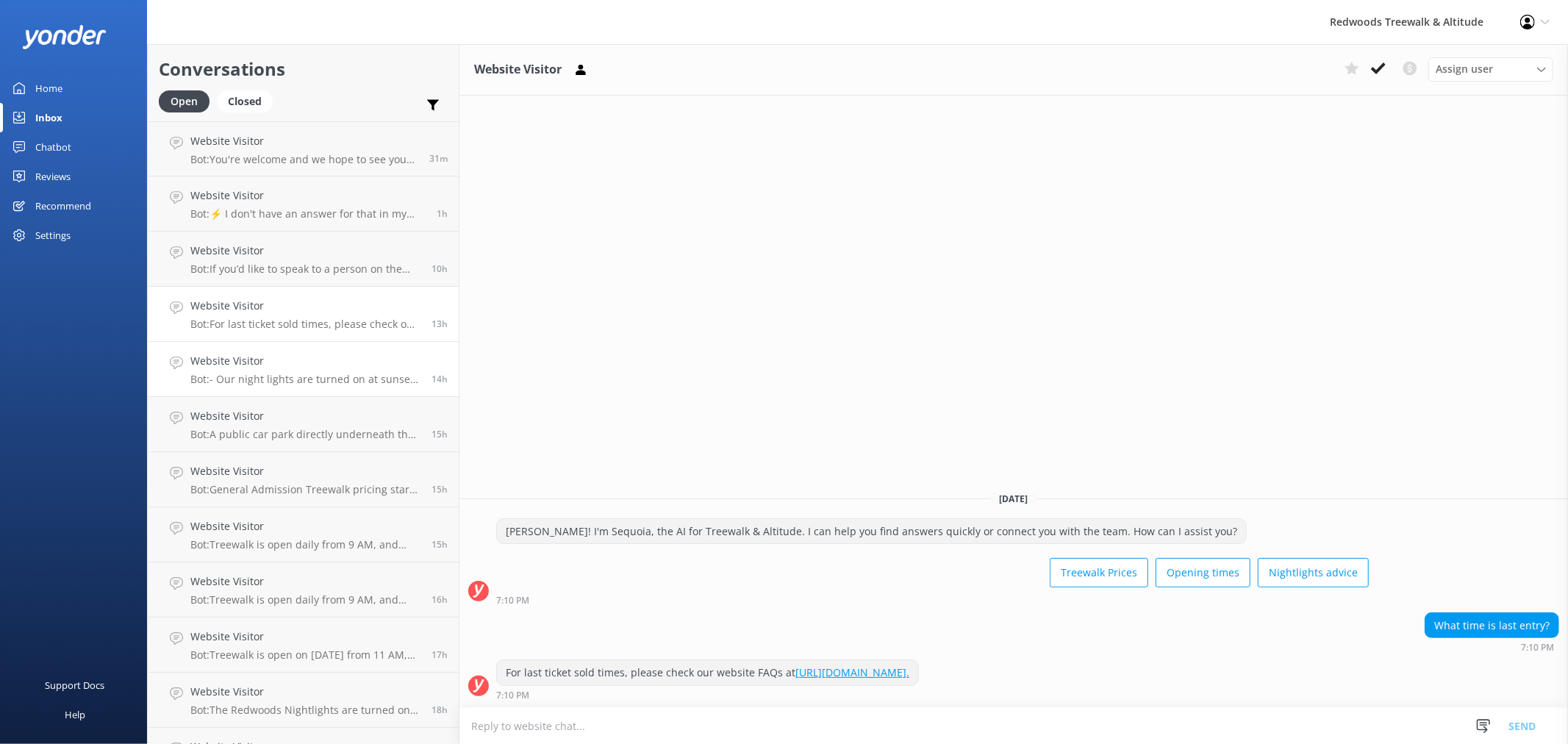
click at [316, 363] on h4 "Website Visitor" at bounding box center [305, 361] width 230 height 17
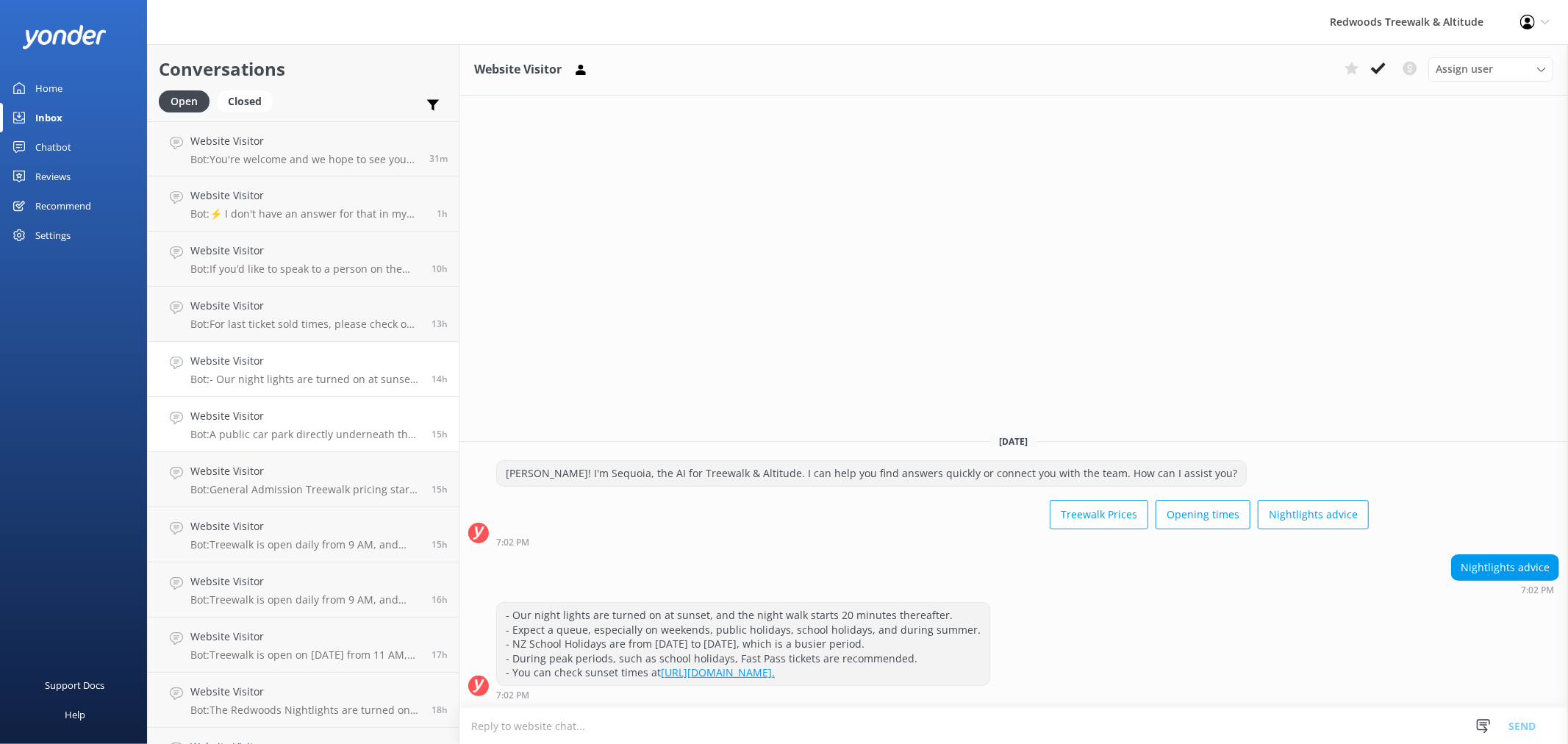
click at [307, 427] on div "Website Visitor Bot: A public car park directly underneath the Treewalk is avai…" at bounding box center [305, 423] width 230 height 32
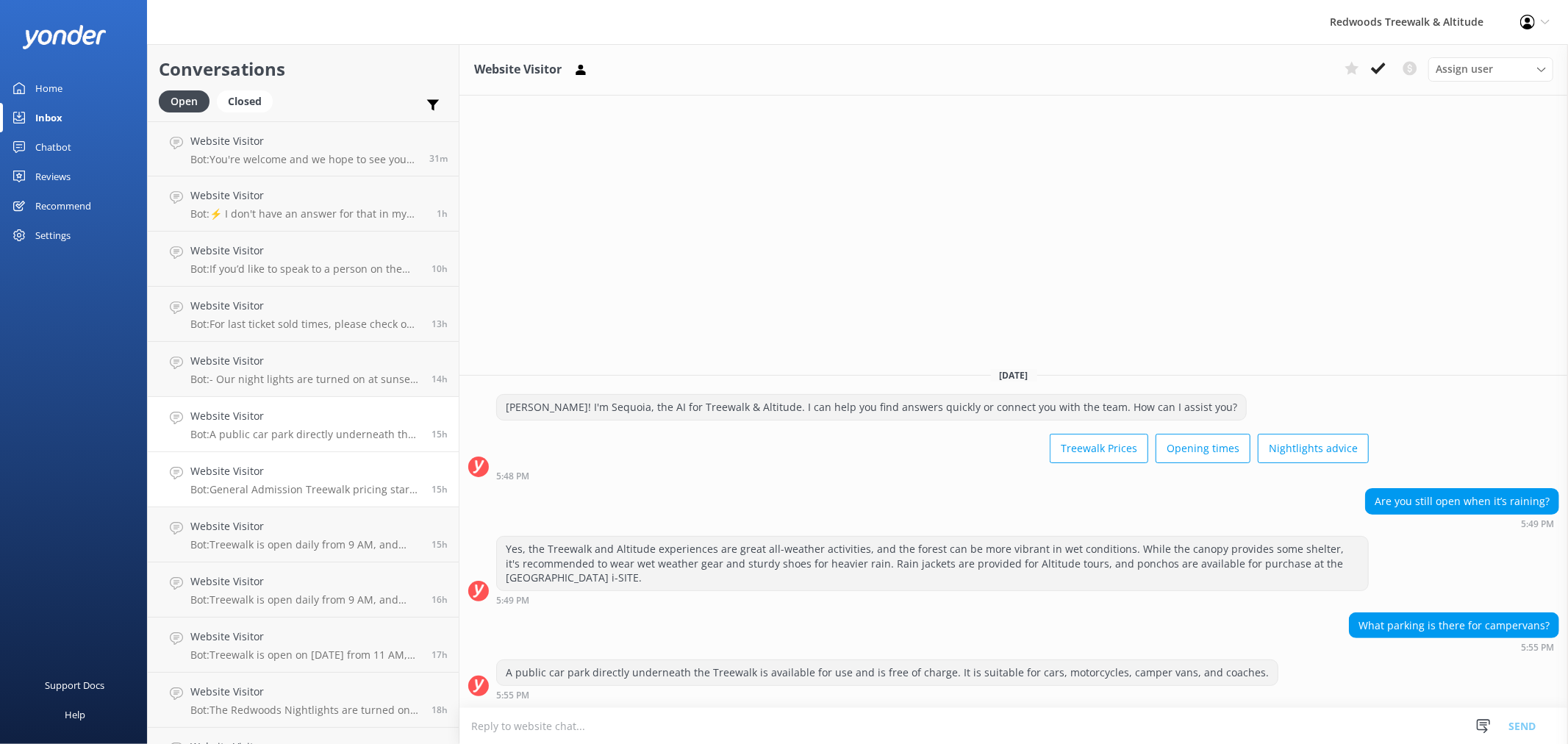
click at [305, 482] on div "Website Visitor Bot: General Admission Treewalk pricing starts at $42 for adult…" at bounding box center [305, 478] width 230 height 32
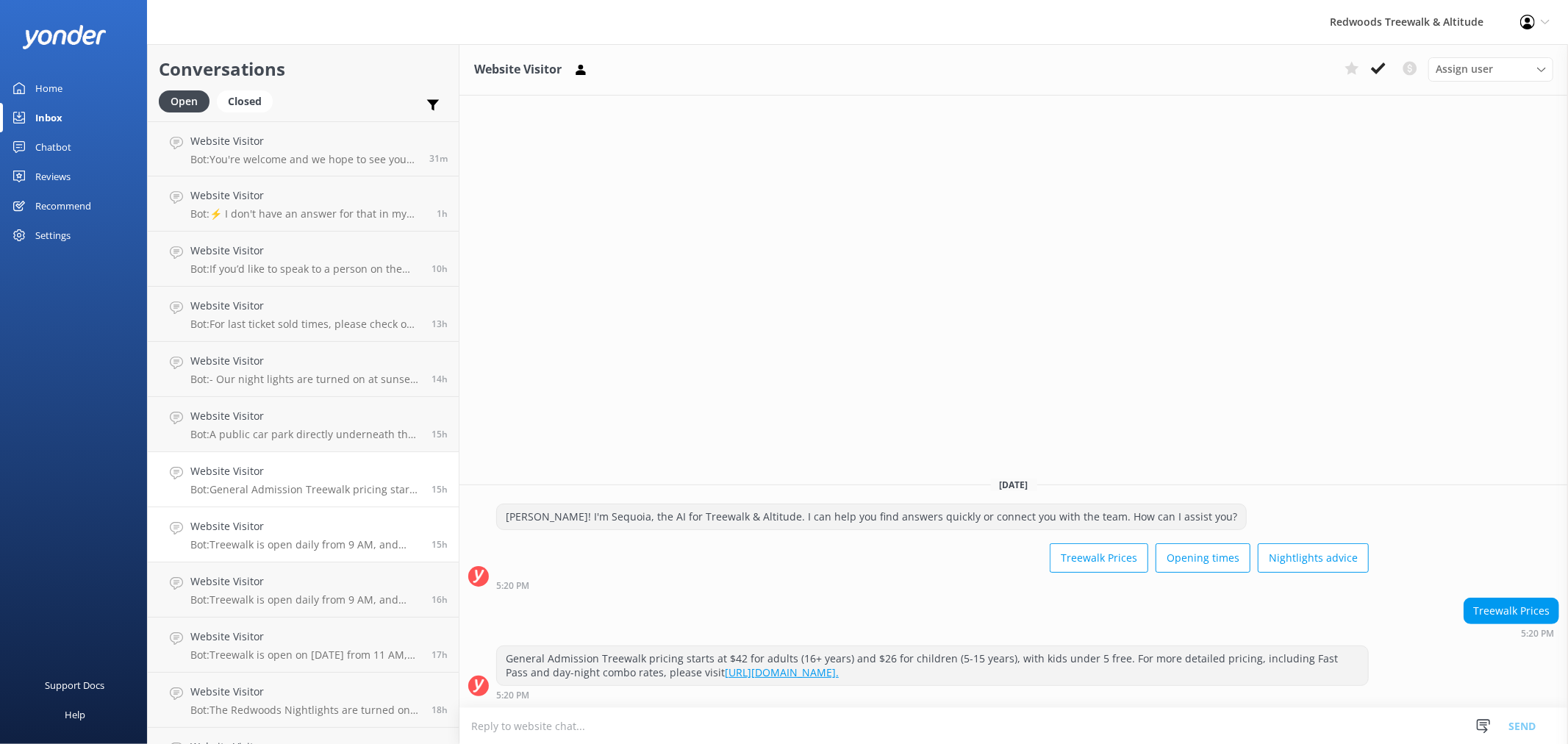
click at [311, 515] on link "Website Visitor Bot: Treewalk is open daily from 9 AM, and Glowworms from 10 AM…" at bounding box center [303, 534] width 311 height 55
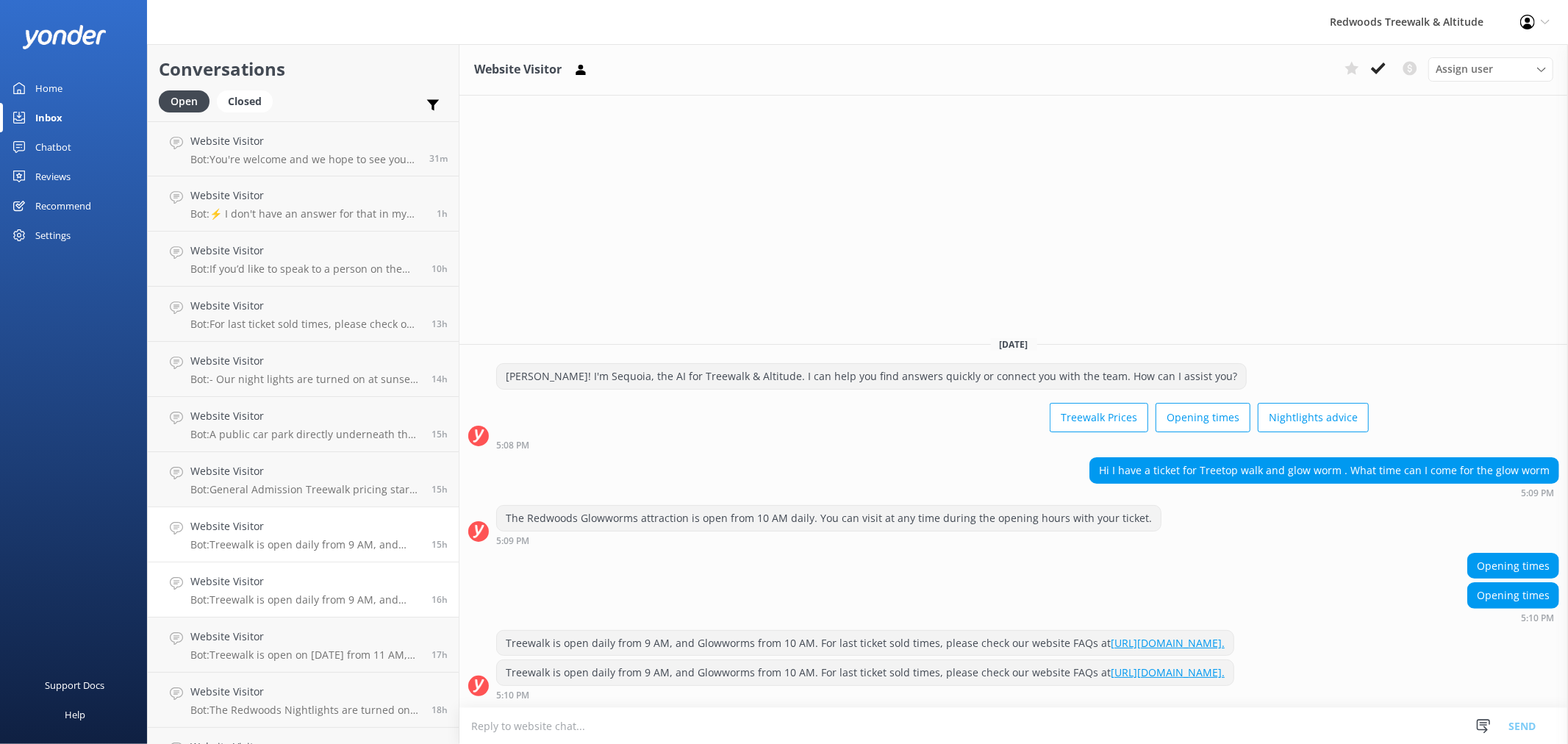
click at [347, 577] on h4 "Website Visitor" at bounding box center [305, 581] width 230 height 17
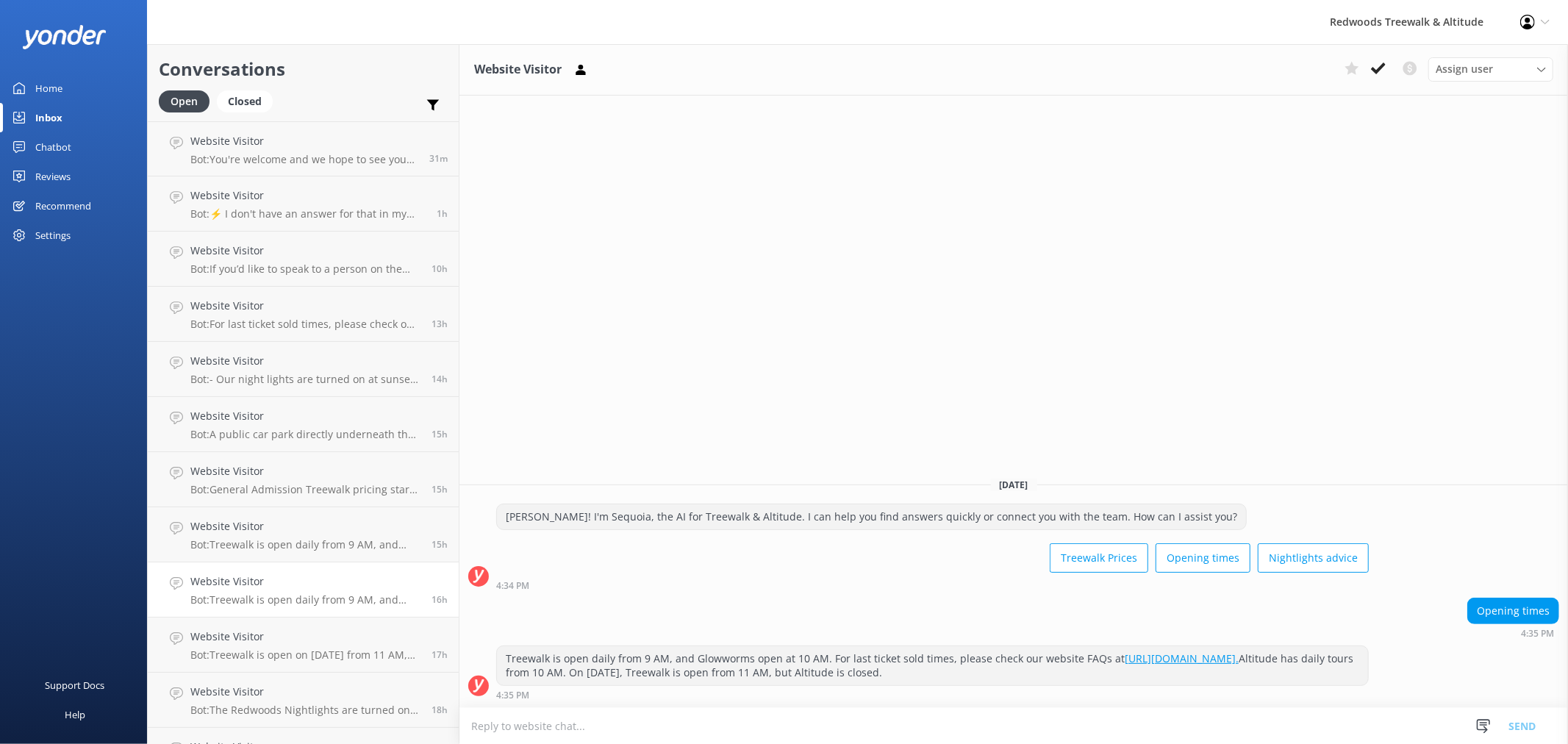
scroll to position [81, 0]
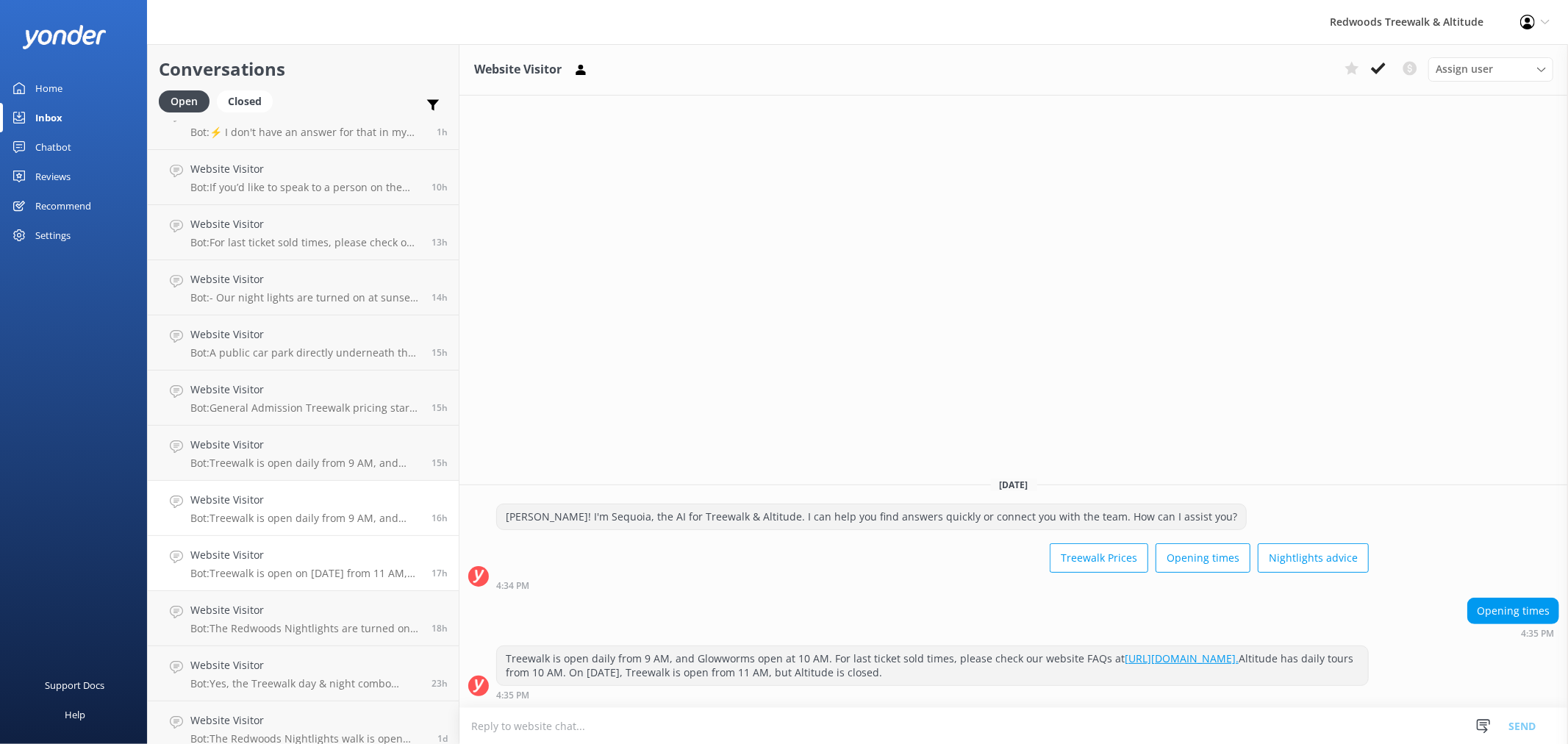
click at [327, 547] on h4 "Website Visitor" at bounding box center [305, 555] width 230 height 17
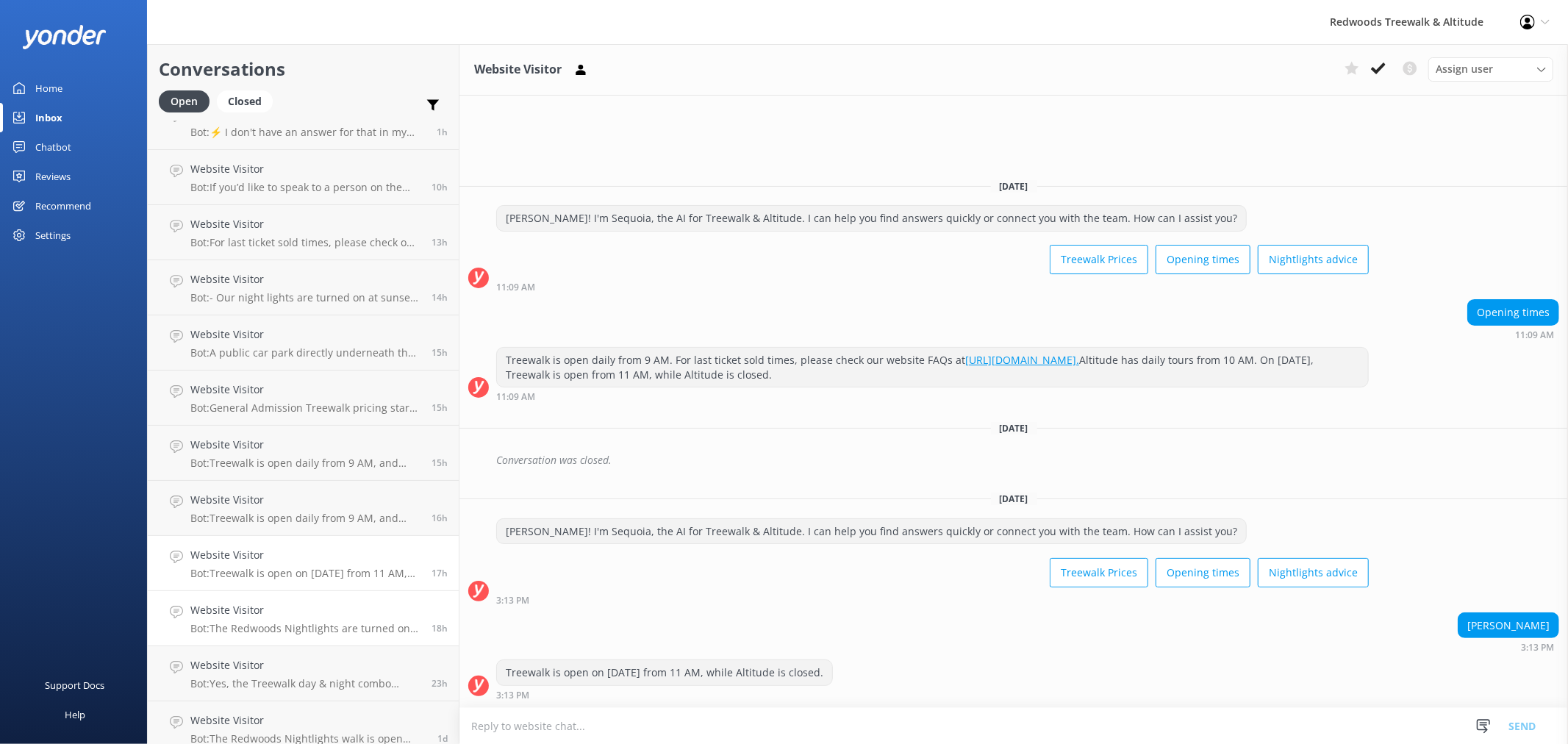
click at [310, 614] on h4 "Website Visitor" at bounding box center [305, 610] width 230 height 17
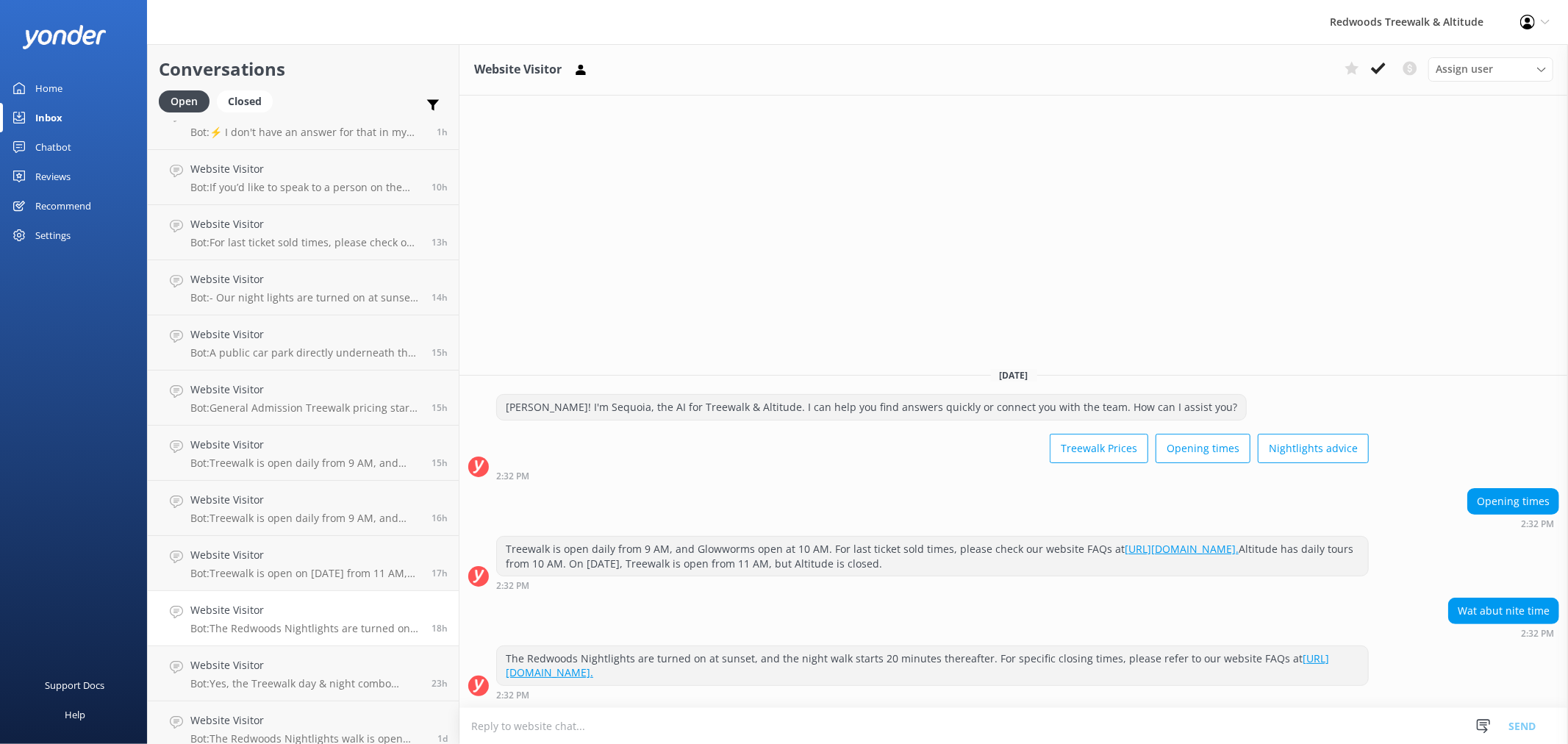
scroll to position [163, 0]
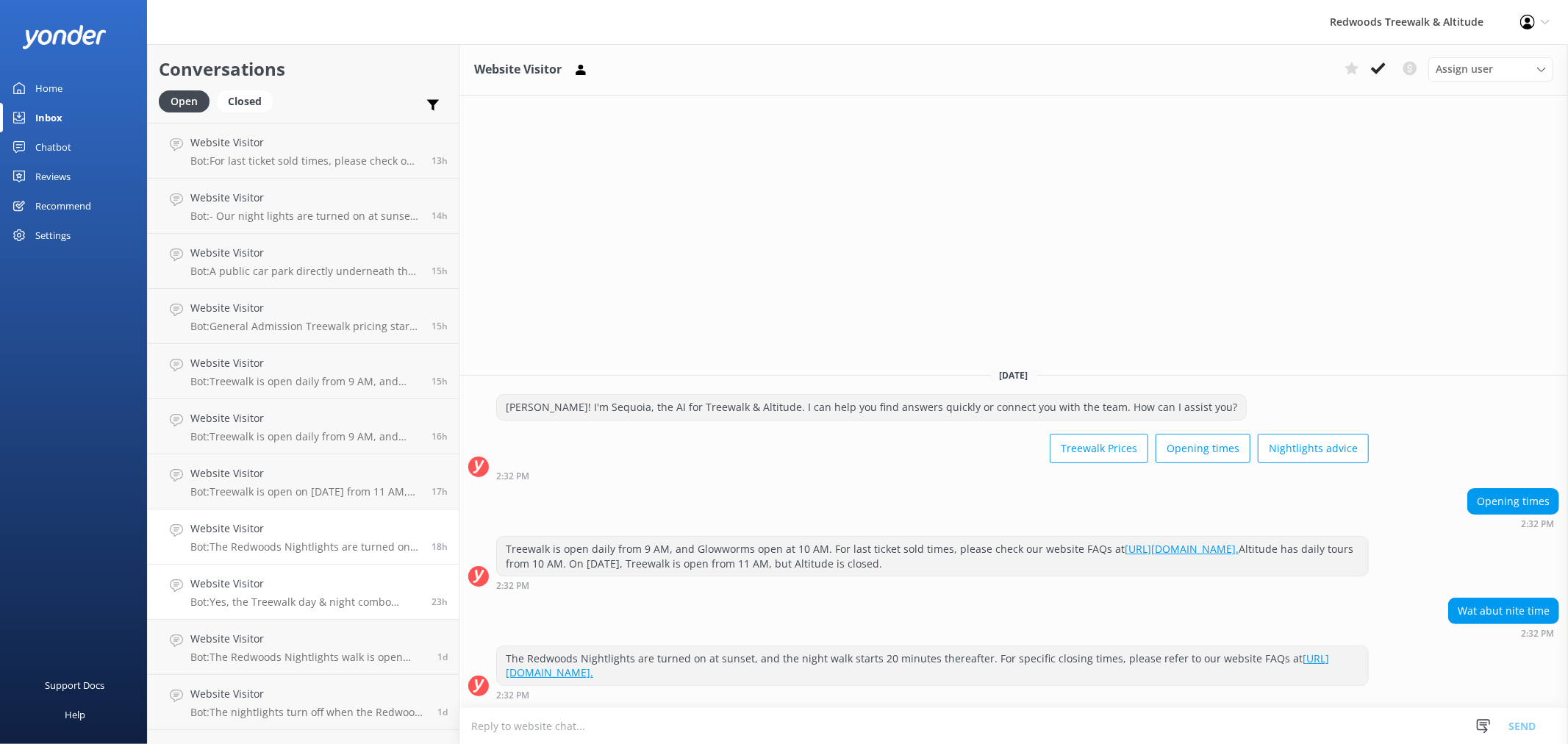
click at [323, 584] on h4 "Website Visitor" at bounding box center [305, 583] width 230 height 17
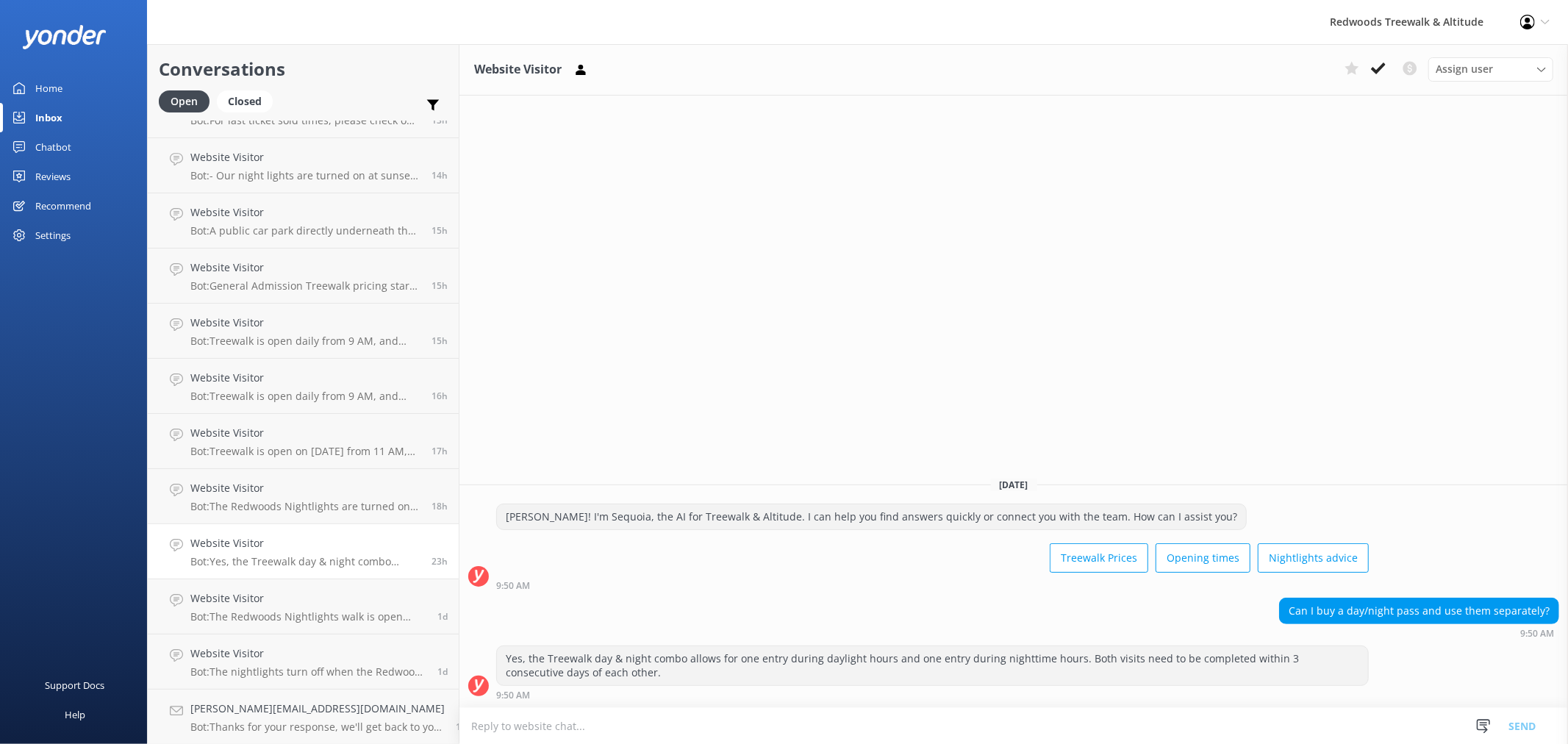
scroll to position [244, 0]
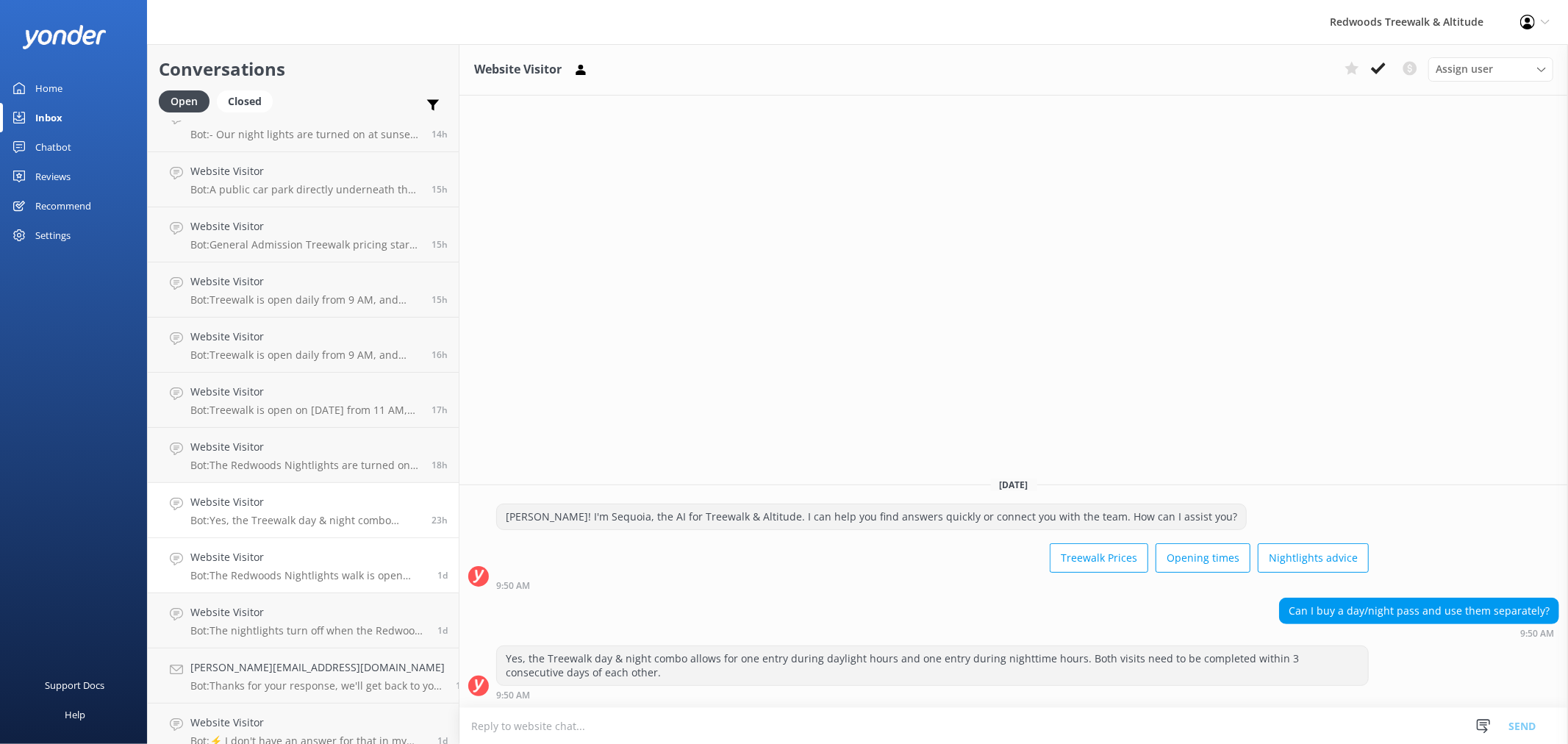
click at [310, 549] on h4 "Website Visitor" at bounding box center [307, 557] width 236 height 17
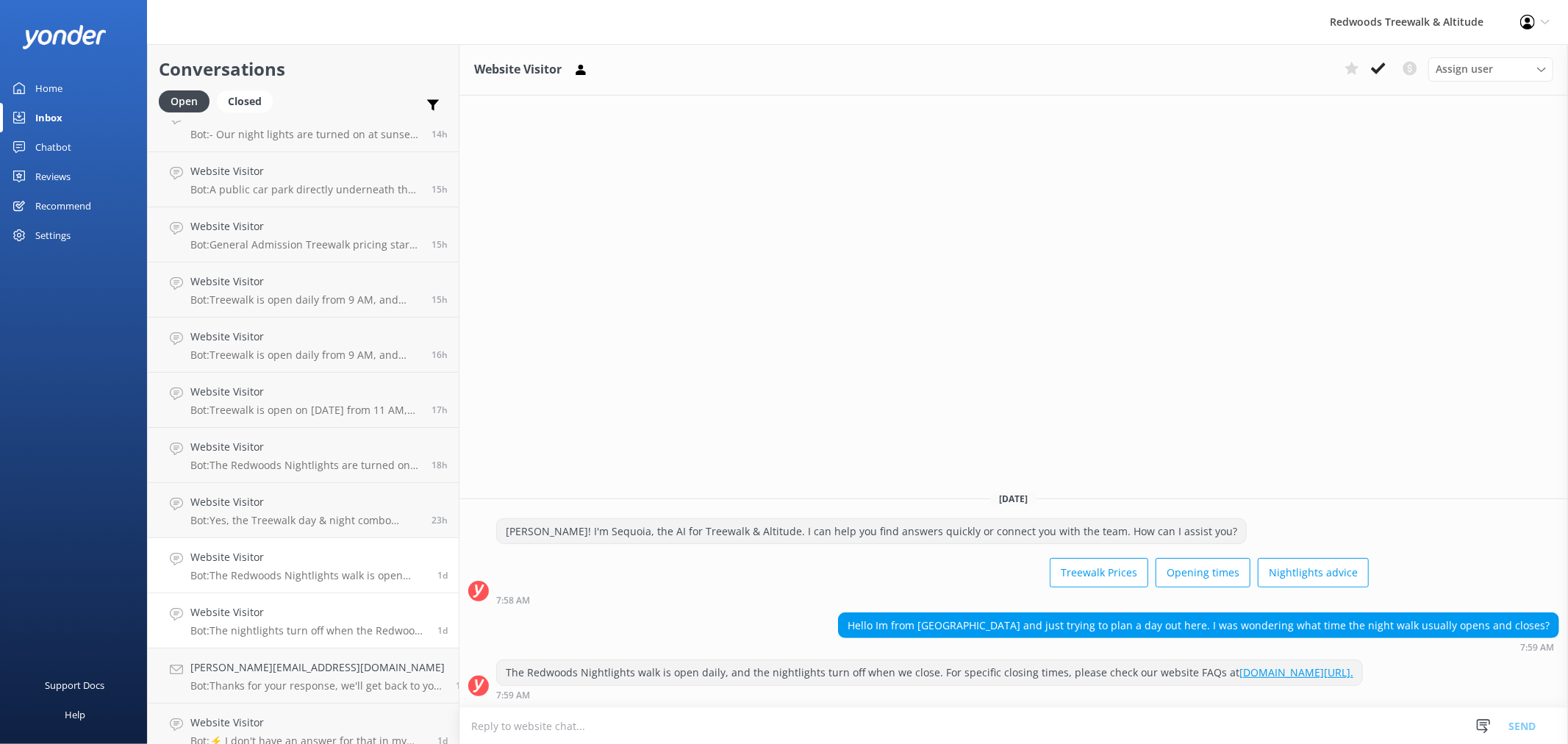
click at [316, 617] on h4 "Website Visitor" at bounding box center [307, 612] width 236 height 17
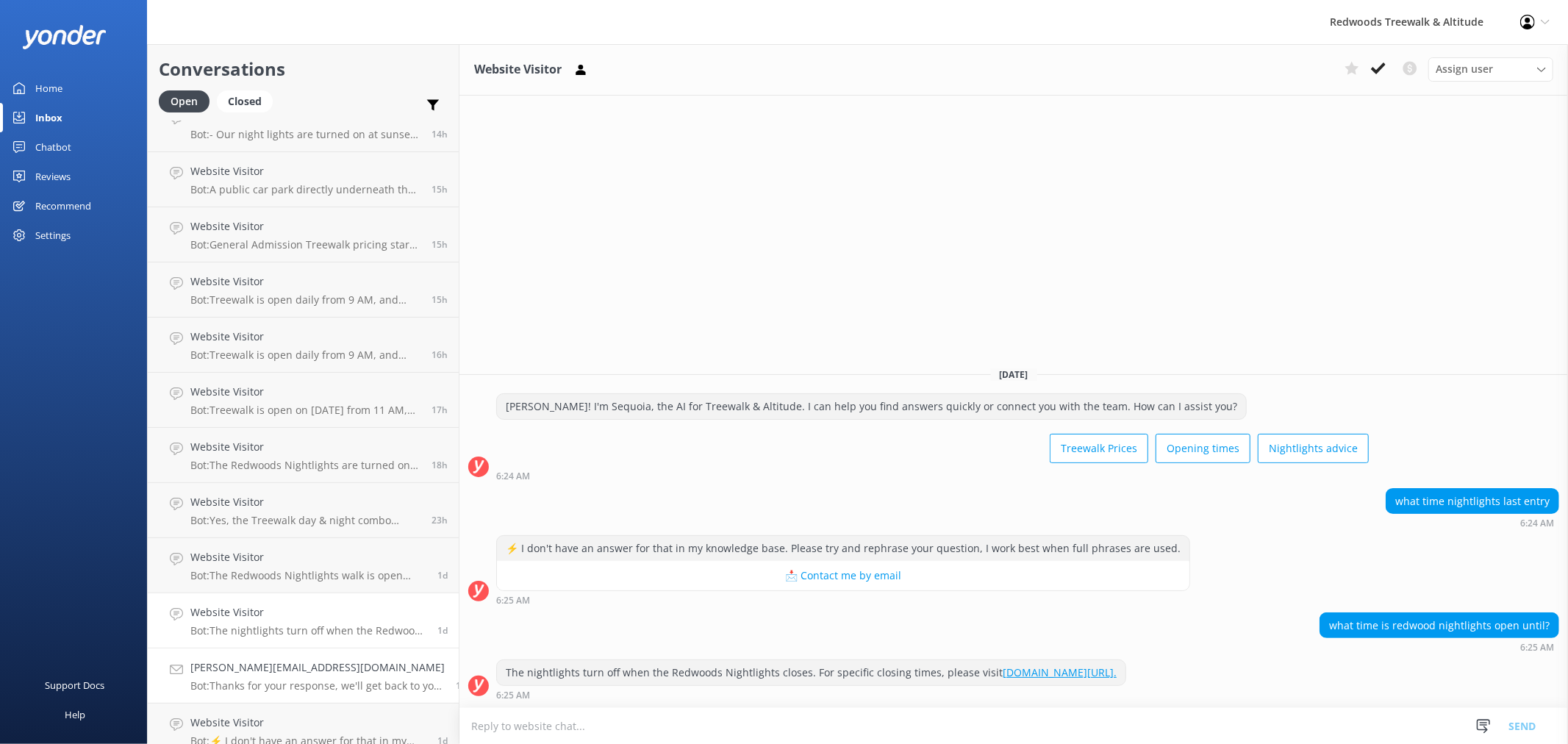
click at [315, 668] on h4 "[PERSON_NAME][EMAIL_ADDRESS][DOMAIN_NAME]" at bounding box center [317, 667] width 255 height 17
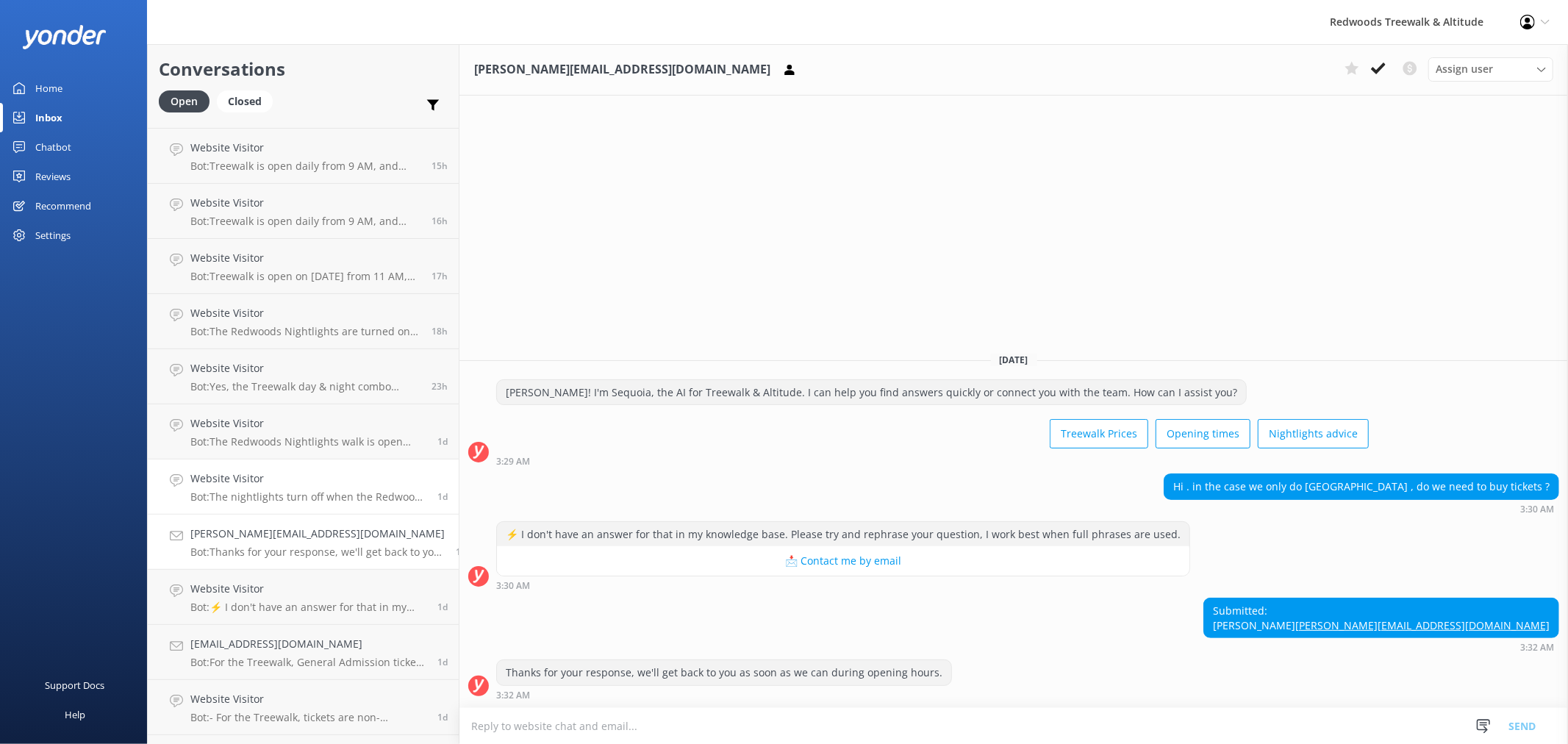
scroll to position [407, 0]
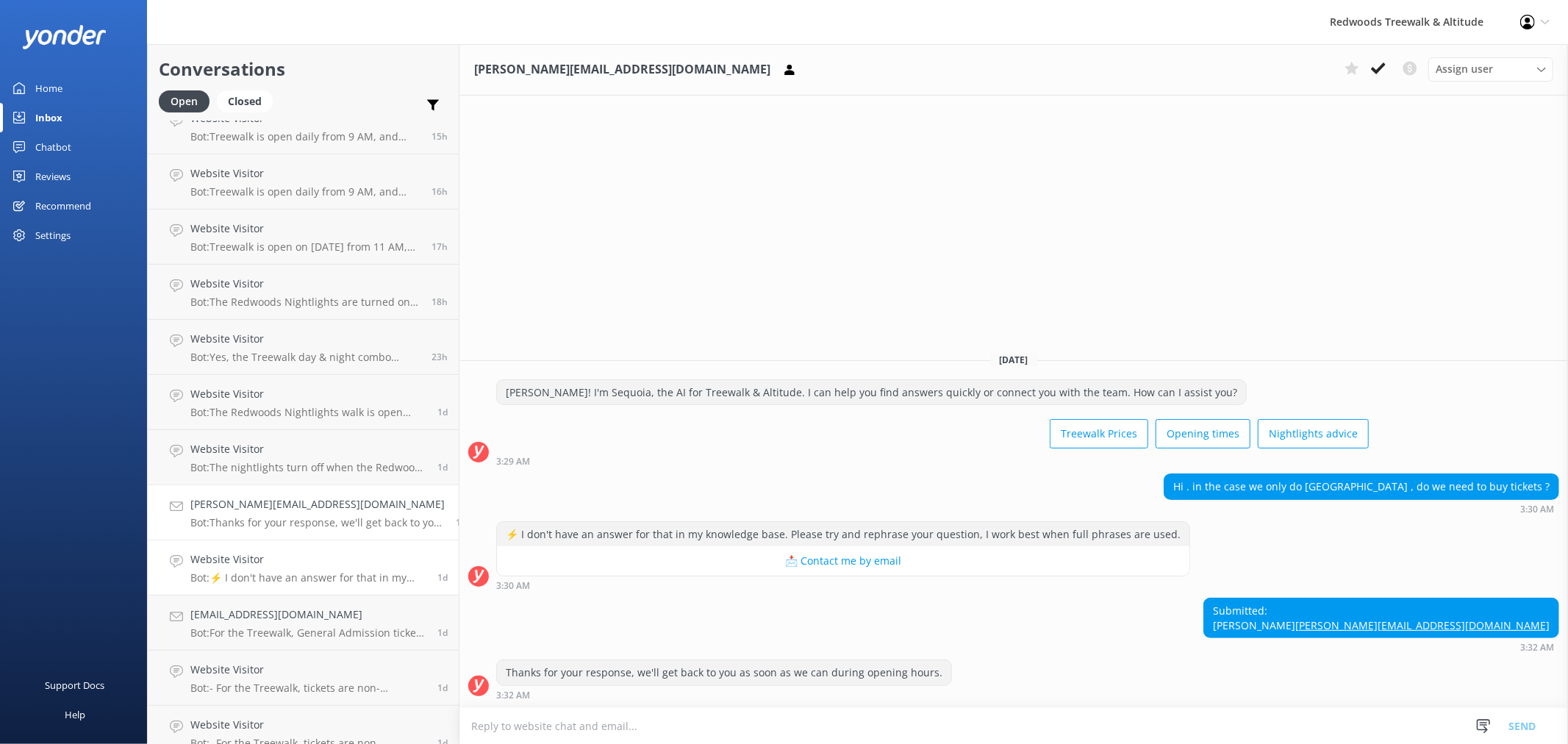
click at [223, 554] on h4 "Website Visitor" at bounding box center [307, 559] width 236 height 17
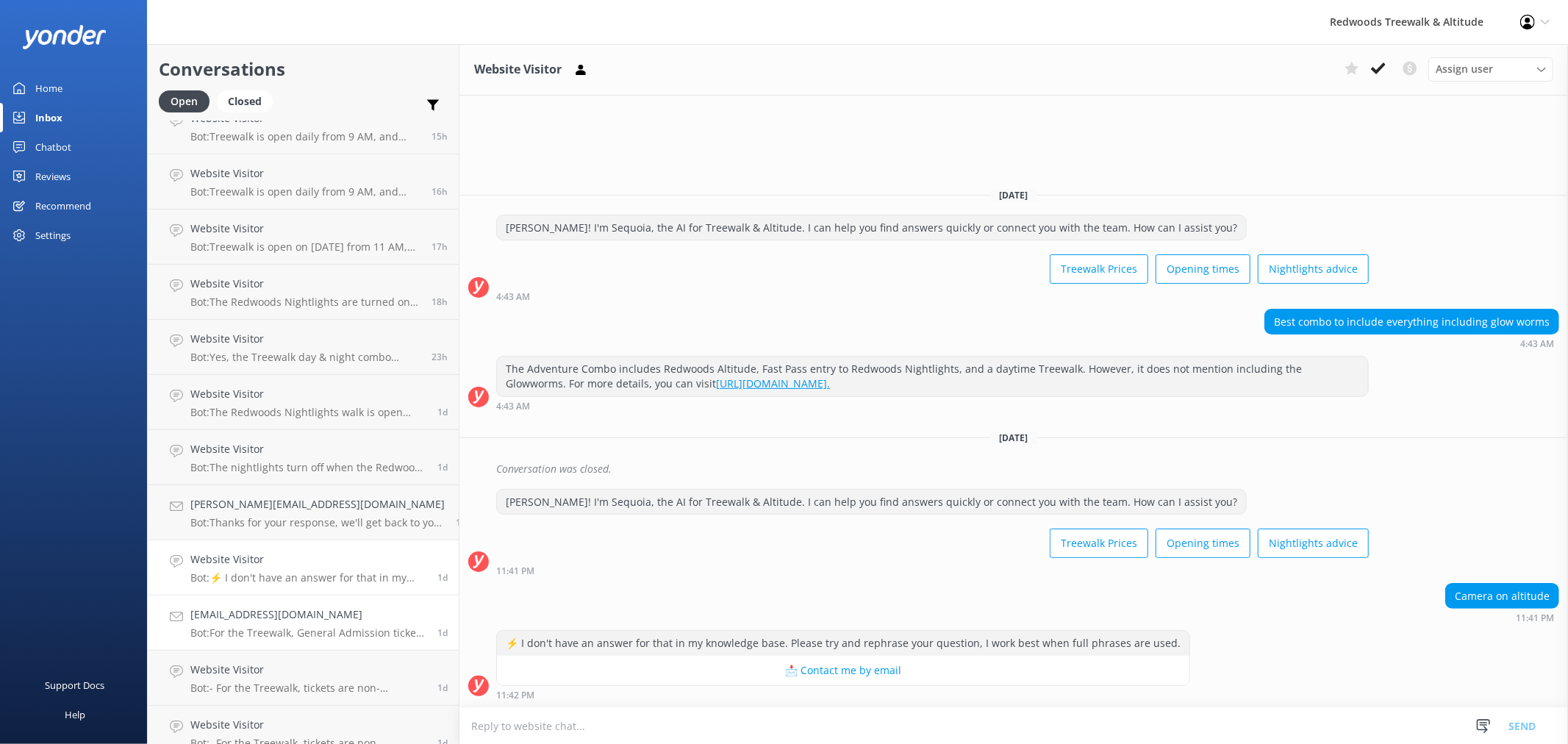
click at [214, 627] on p "Bot: For the Treewalk, General Admission tickets are always available online an…" at bounding box center [307, 632] width 236 height 13
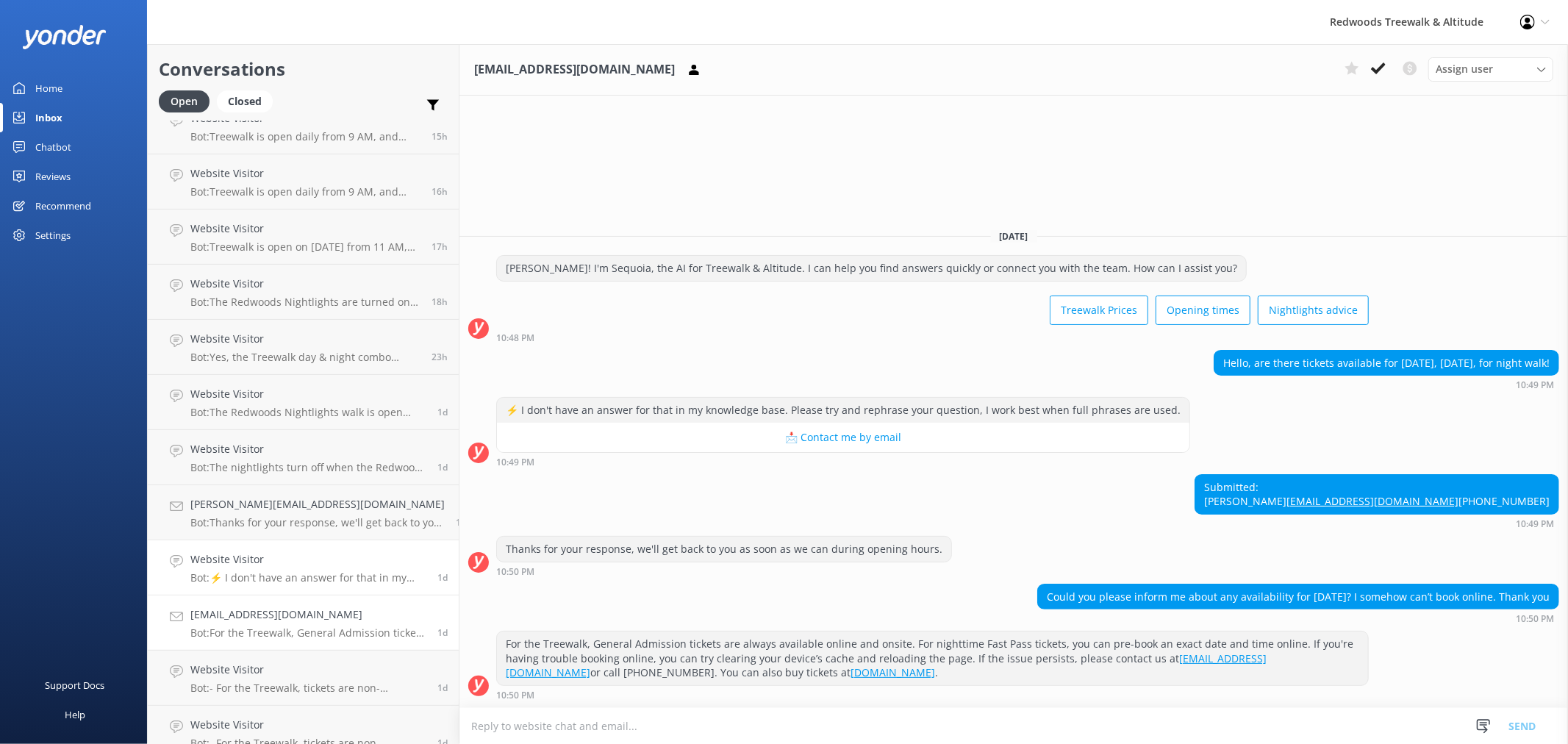
click at [261, 575] on p "Bot: ⚡ I don't have an answer for that in my knowledge base. Please try and rep…" at bounding box center [307, 577] width 236 height 13
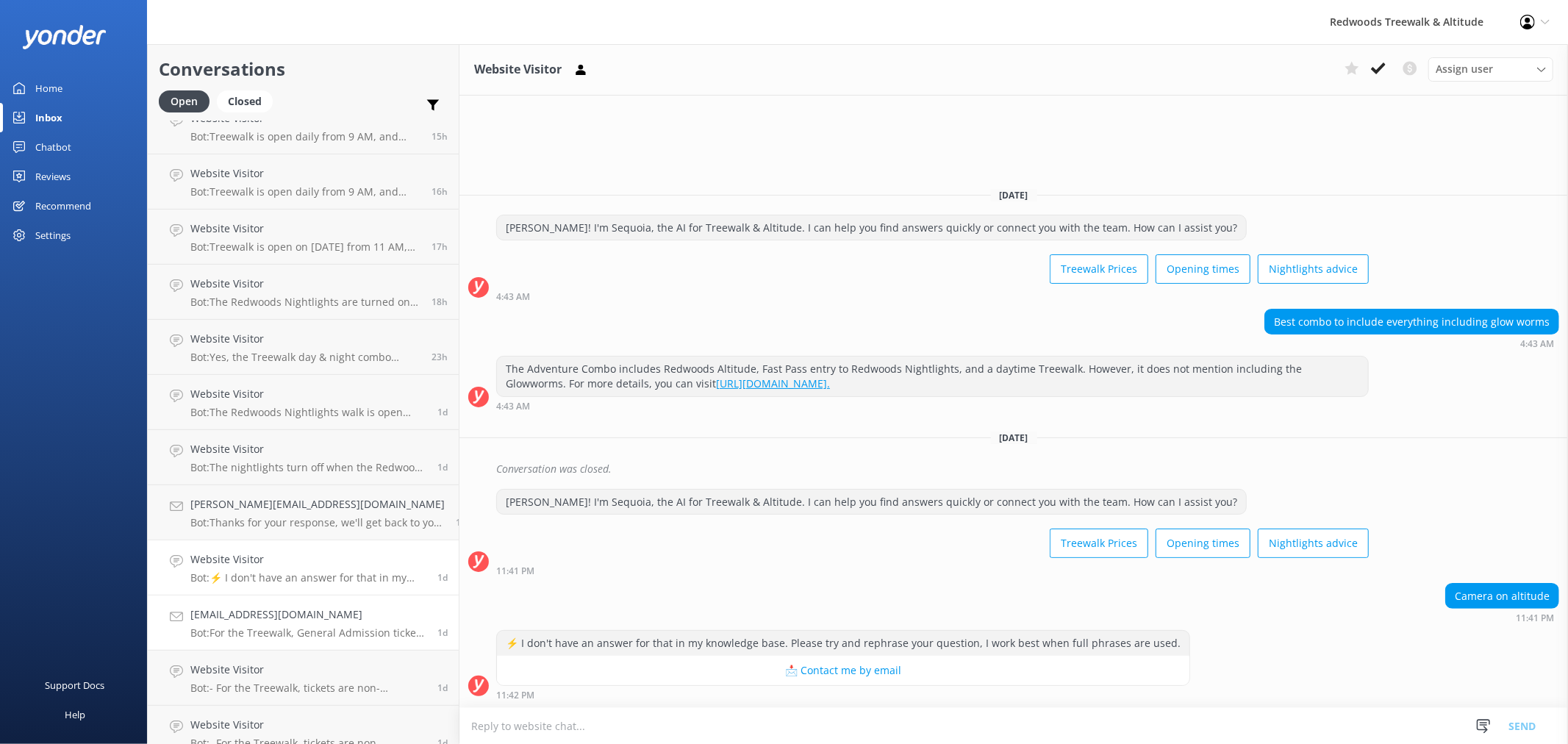
click at [268, 615] on h4 "[EMAIL_ADDRESS][DOMAIN_NAME]" at bounding box center [307, 614] width 236 height 17
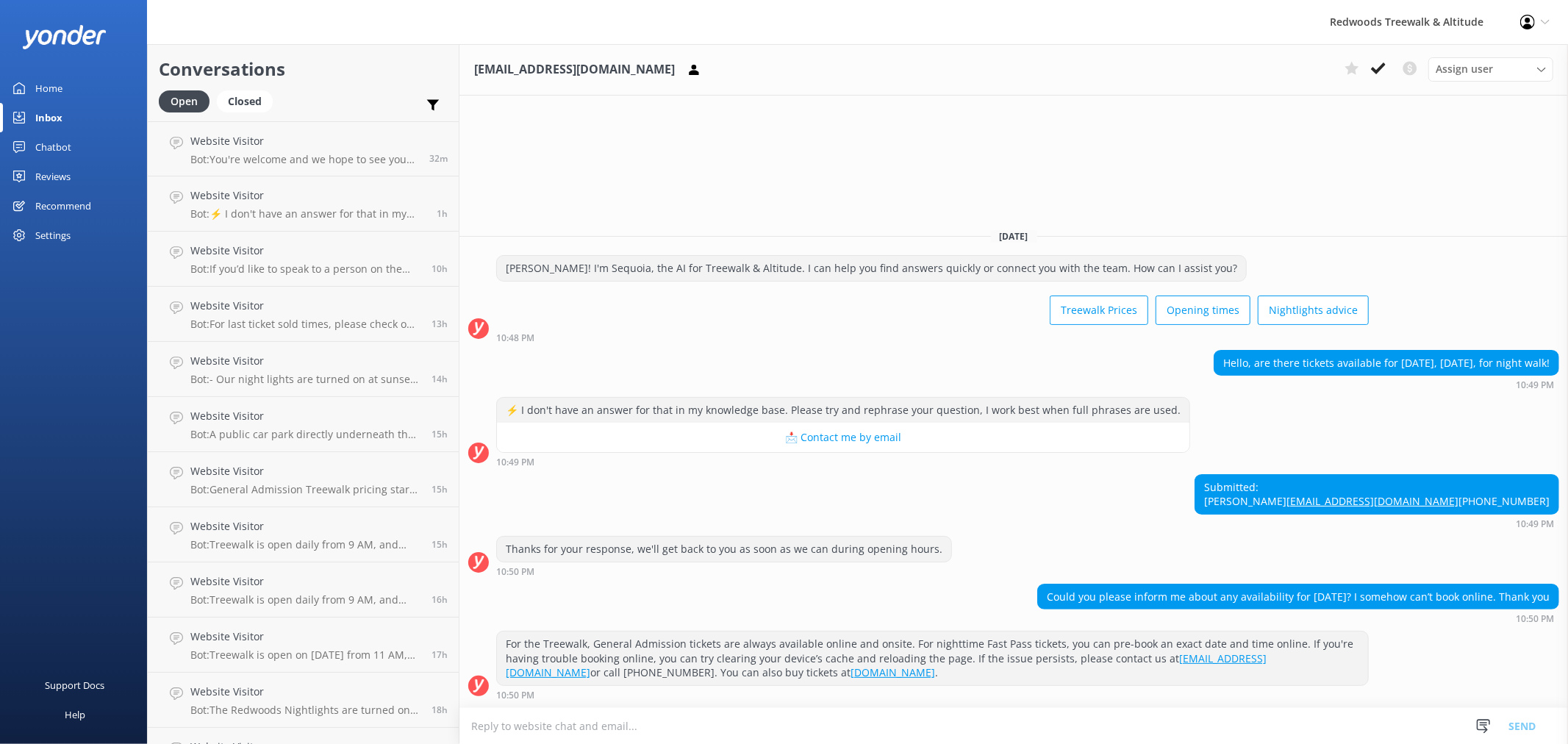
click at [99, 171] on link "Reviews" at bounding box center [73, 176] width 147 height 29
